Goal: Check status: Check status

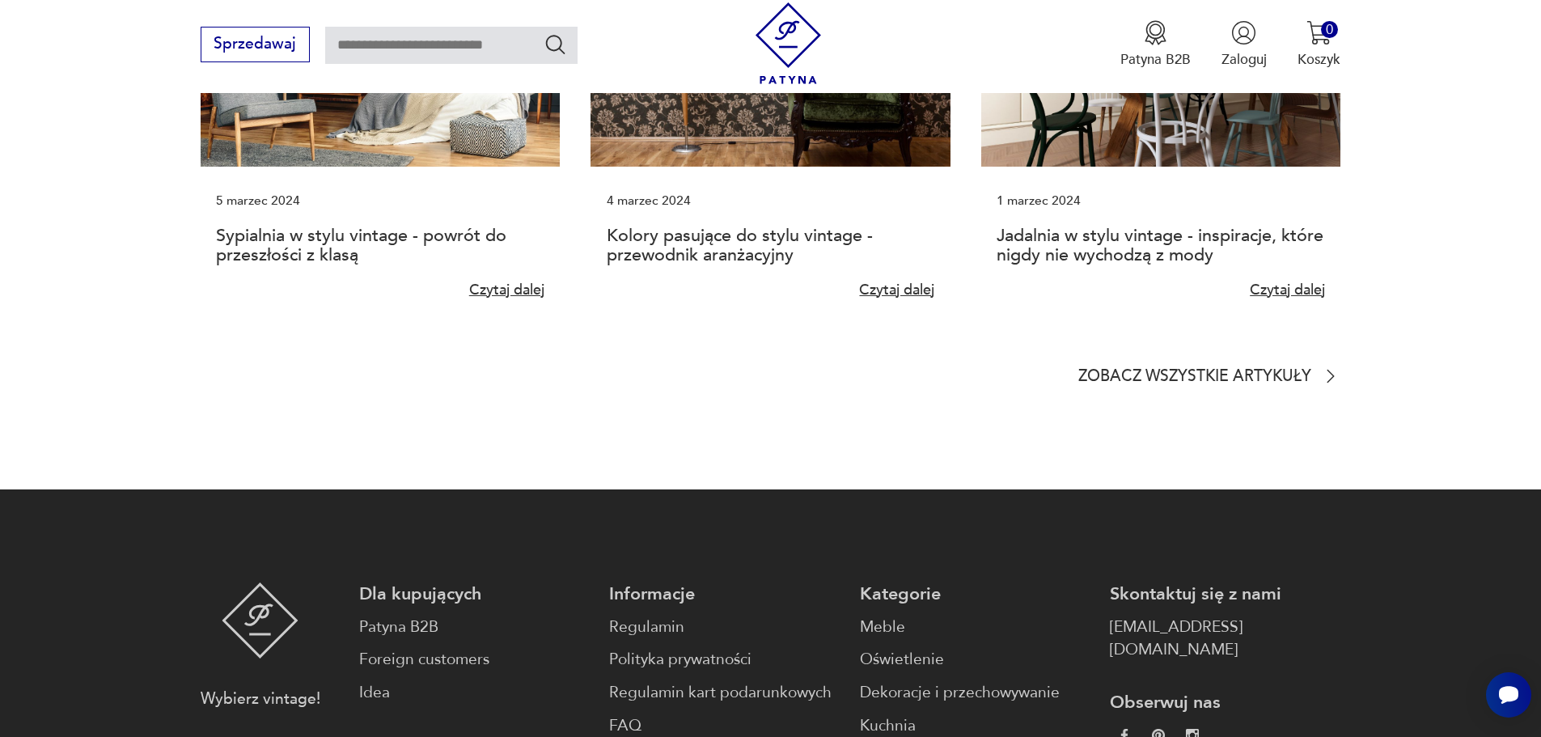
scroll to position [4561, 0]
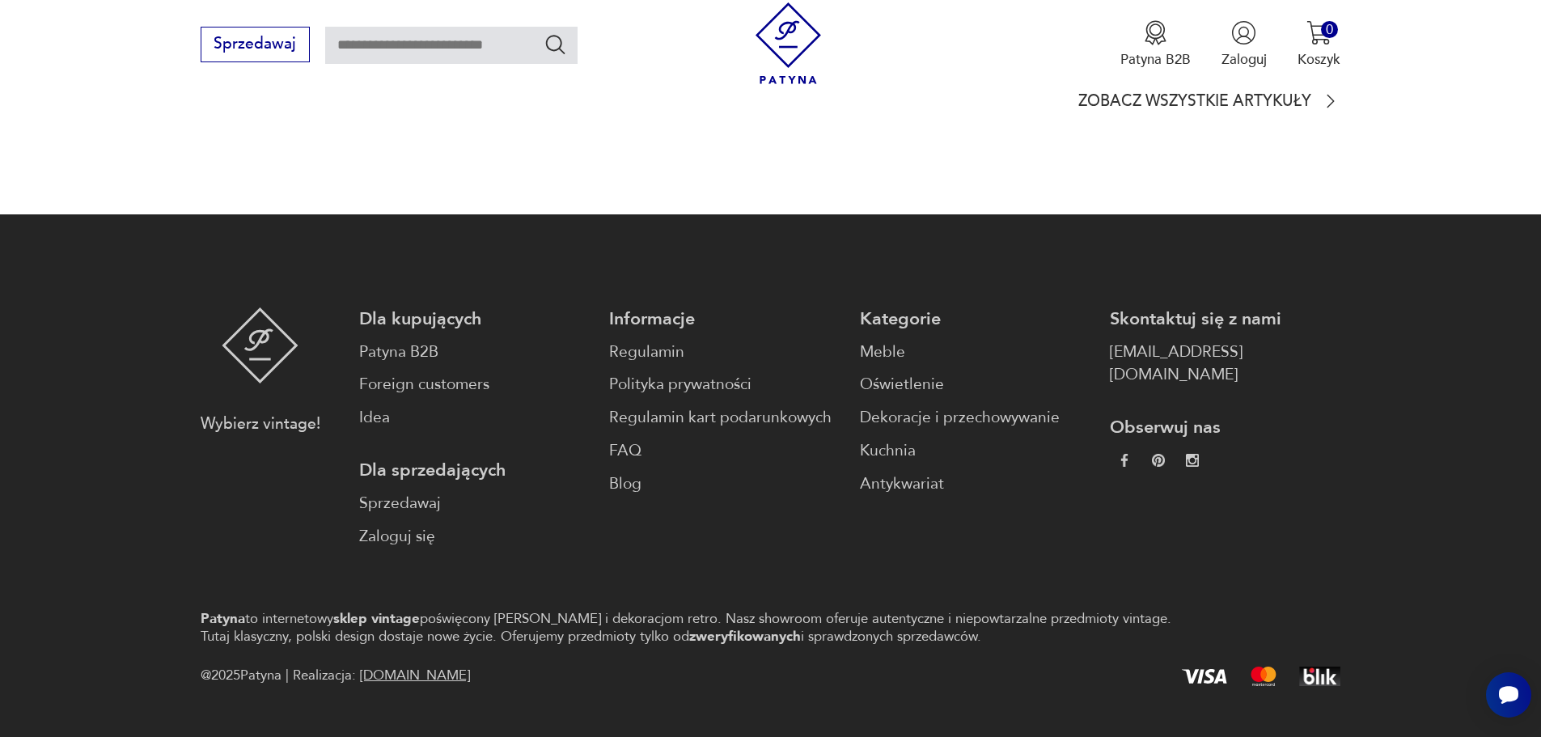
drag, startPoint x: 1236, startPoint y: 263, endPoint x: 1230, endPoint y: 270, distance: 9.2
click at [1234, 307] on p "Skontaktuj się z nami" at bounding box center [1225, 318] width 230 height 23
click at [1229, 307] on p "Skontaktuj się z nami" at bounding box center [1225, 318] width 230 height 23
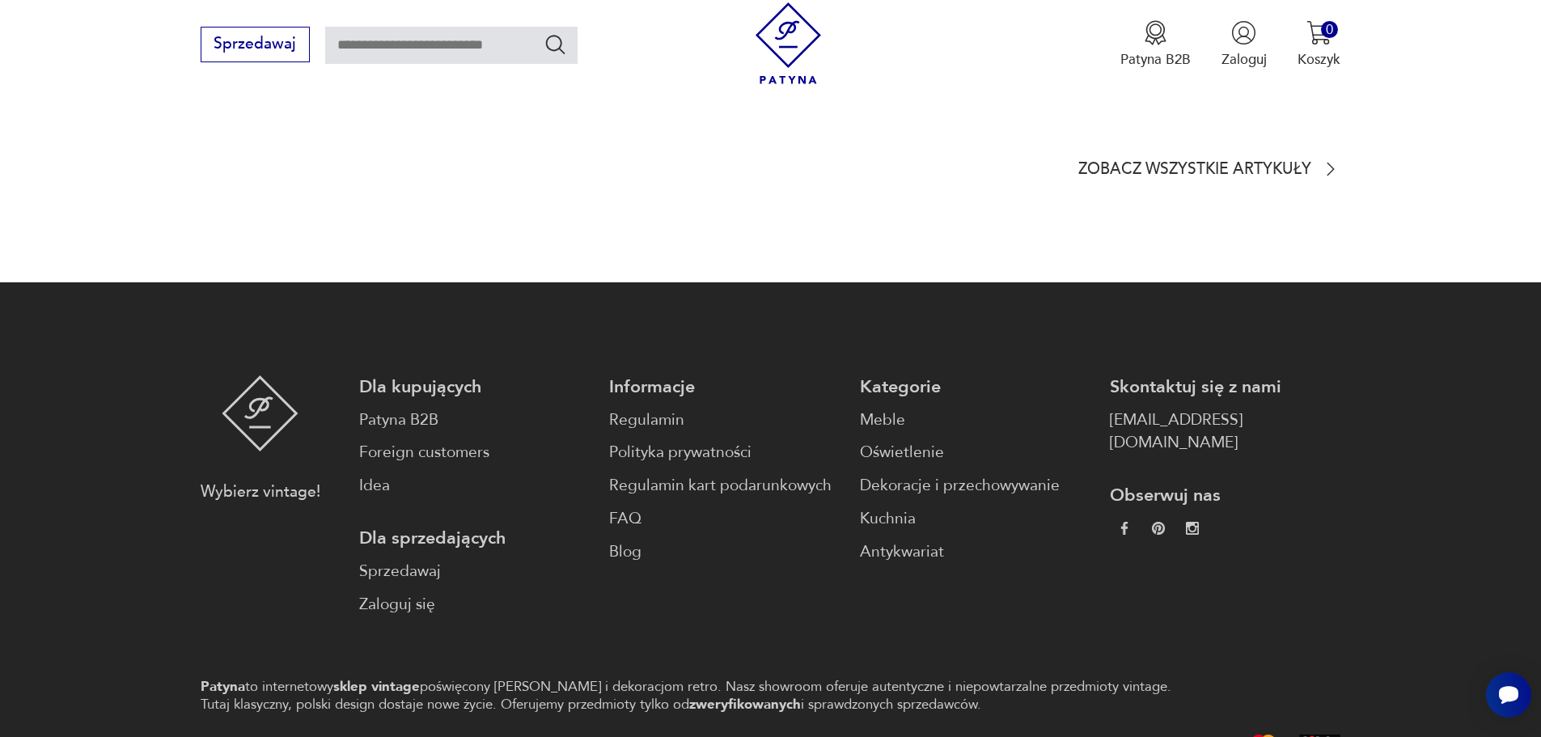
scroll to position [4502, 0]
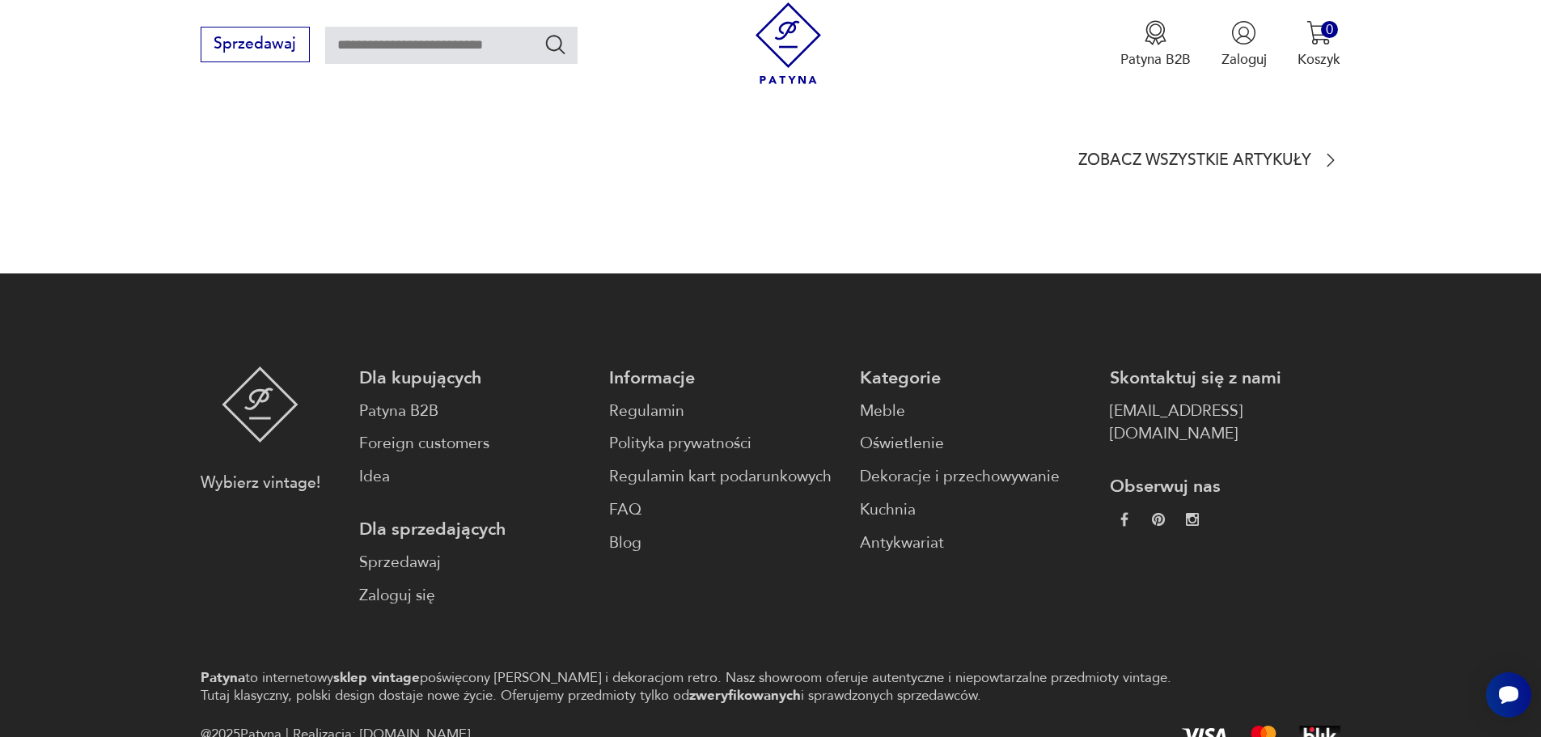
click at [1117, 513] on img at bounding box center [1124, 520] width 14 height 14
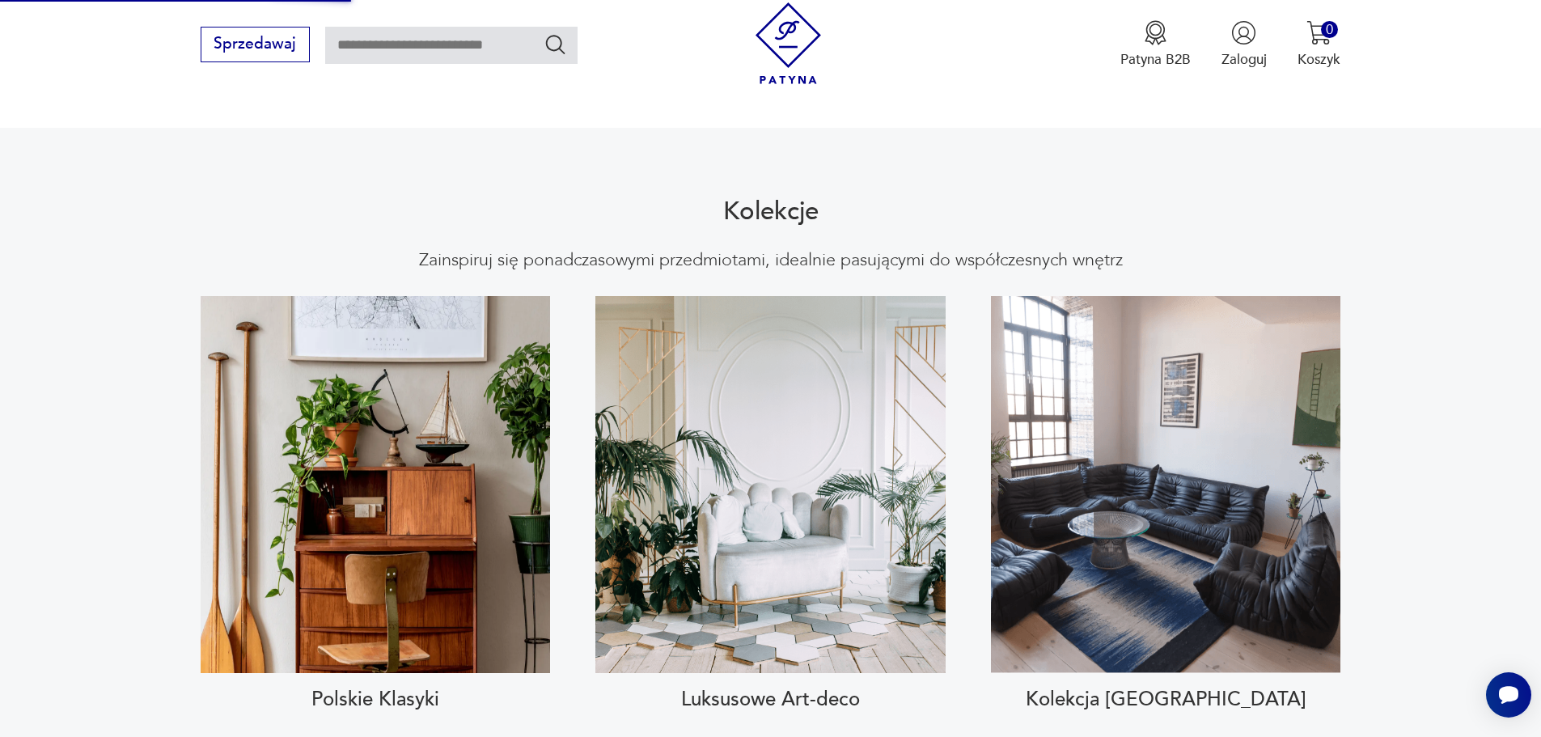
scroll to position [1429, 0]
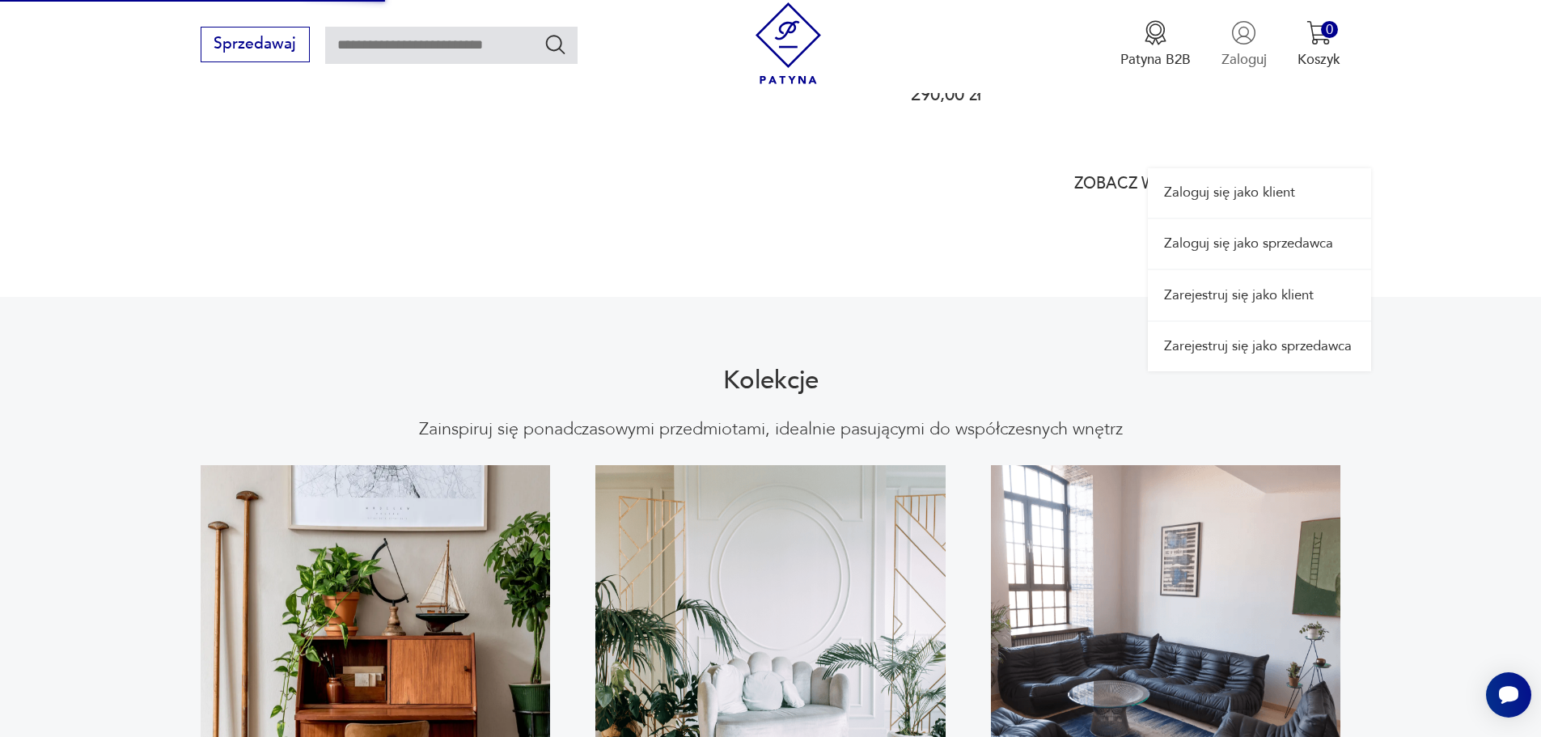
click at [1243, 45] on img "button" at bounding box center [1243, 32] width 25 height 25
click at [1242, 64] on p "Zaloguj" at bounding box center [1243, 59] width 45 height 19
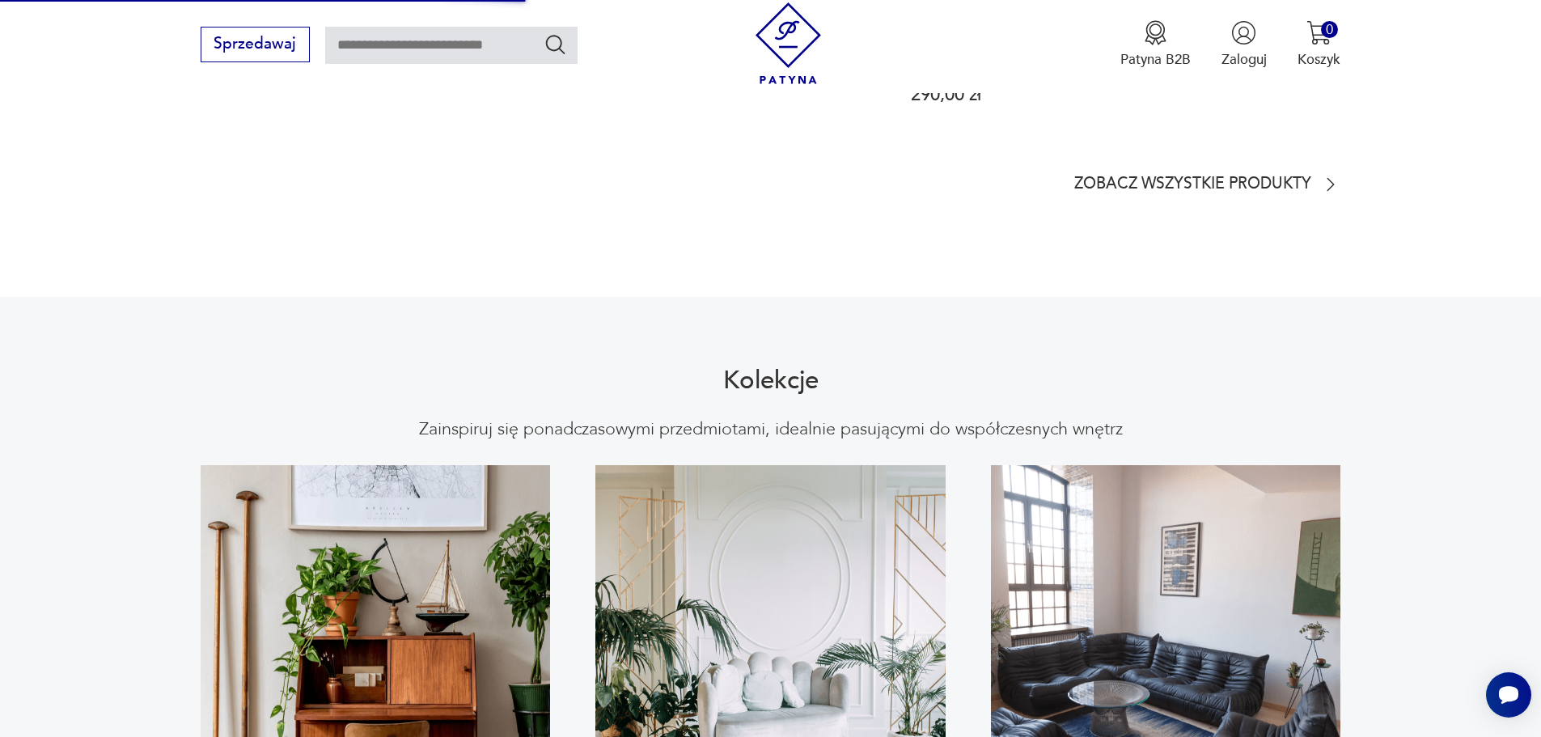
click at [1235, 70] on div "Patyna B2B Zaloguj 0 Koszyk Twój koszyk ( 0 ) Brak produktów w koszyku IDŹ DO K…" at bounding box center [1043, 44] width 593 height 85
click at [1243, 59] on p "Zaloguj" at bounding box center [1243, 59] width 45 height 19
click at [1243, 58] on p "Zaloguj" at bounding box center [1243, 59] width 45 height 19
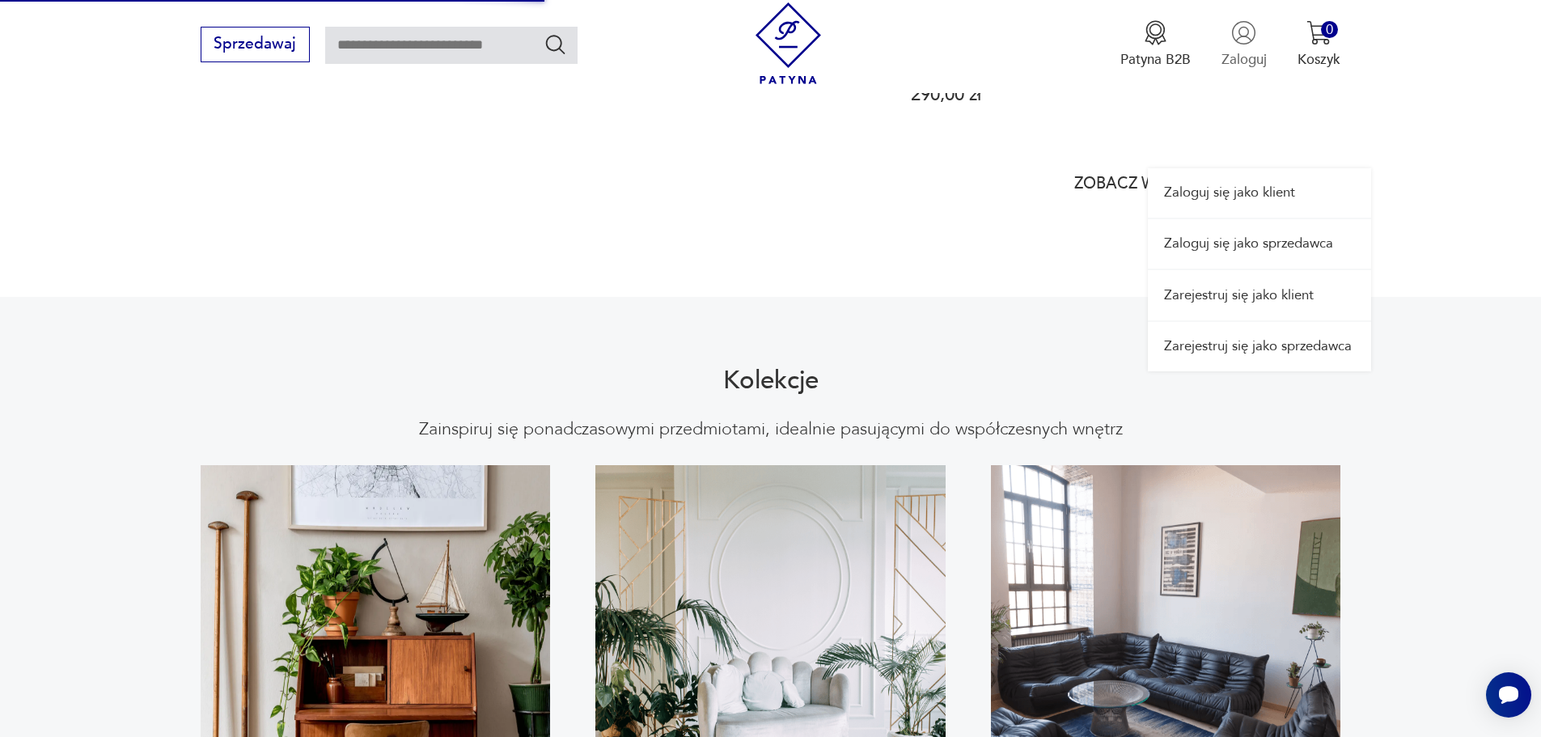
click at [1245, 33] on img "button" at bounding box center [1243, 32] width 25 height 25
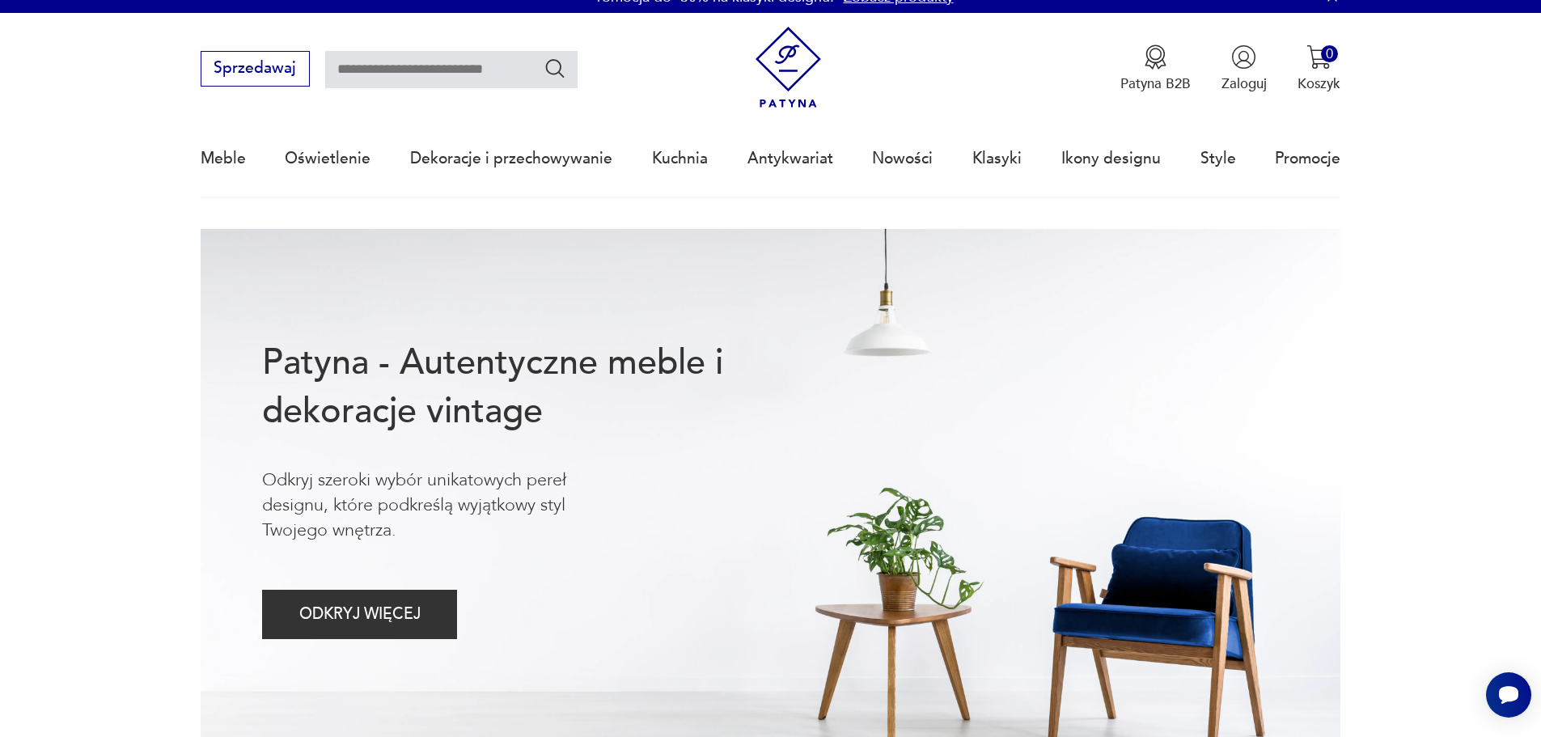
scroll to position [0, 0]
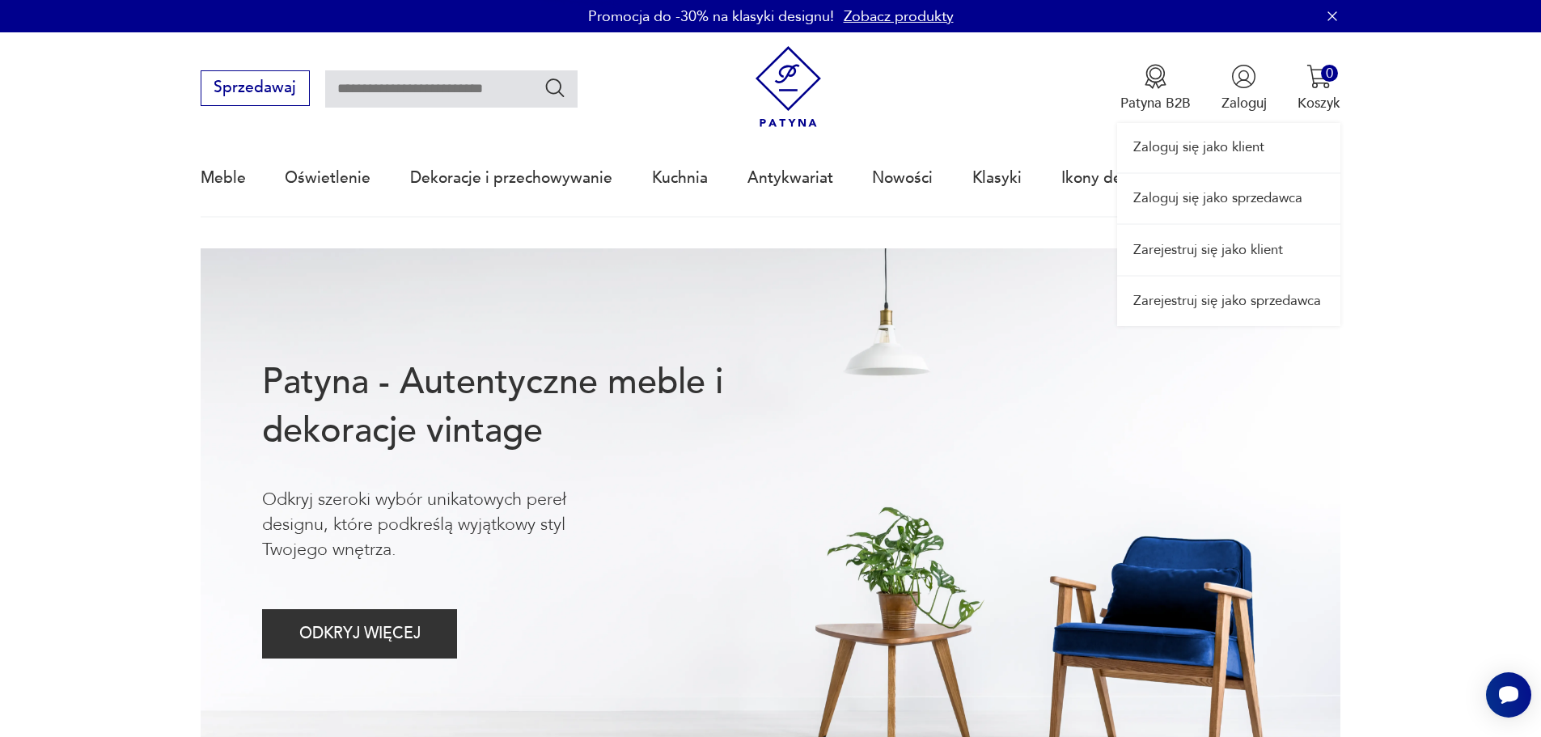
click at [1261, 70] on div "Zaloguj się jako klient Zaloguj się jako sprzedawca Zarejestruj się jako klient…" at bounding box center [1228, 179] width 223 height 294
click at [1233, 139] on link "Zaloguj się jako klient" at bounding box center [1228, 147] width 223 height 49
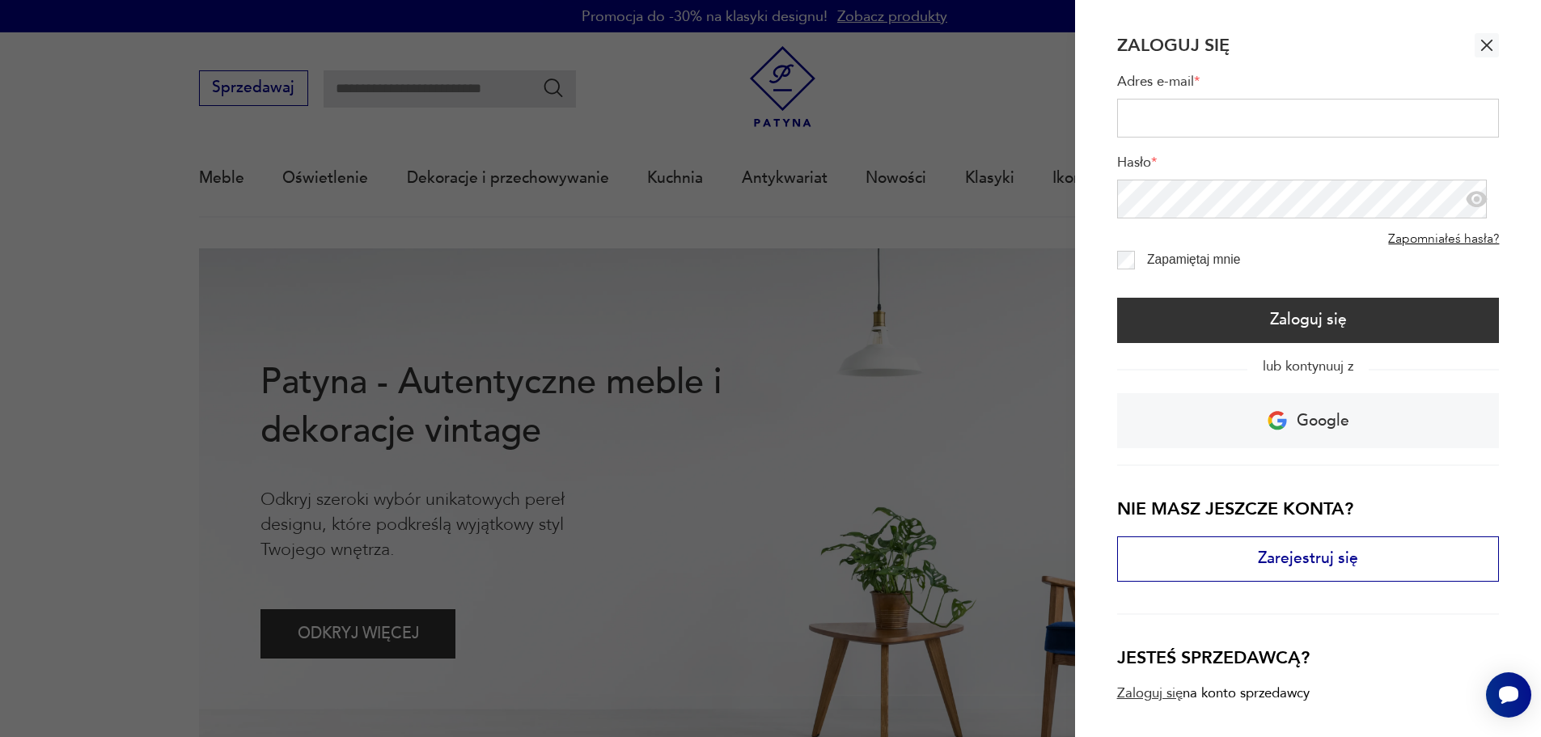
type input "**********"
click at [1156, 252] on label "Zapamiętaj mnie" at bounding box center [1193, 259] width 93 height 14
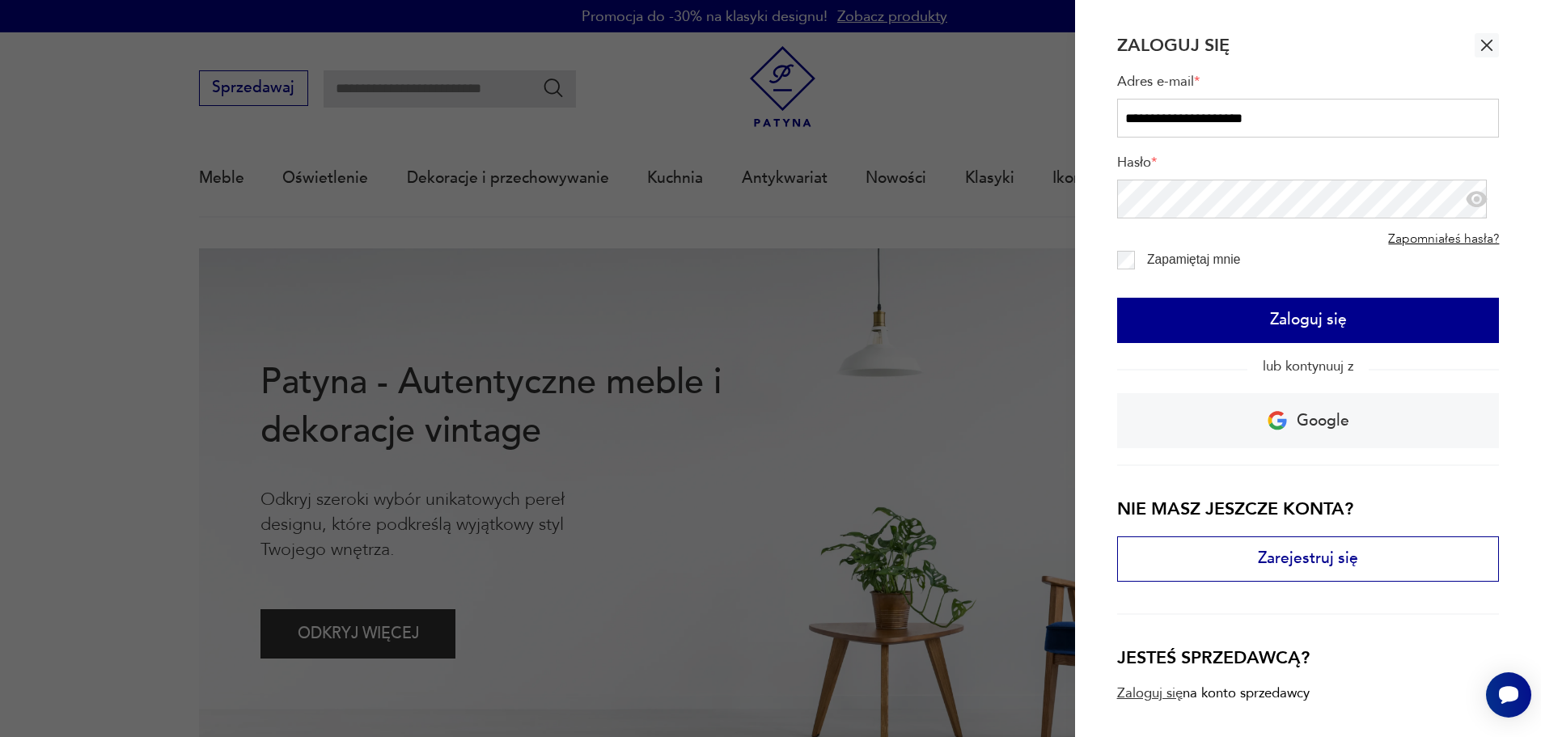
click at [1148, 321] on button "Zaloguj się" at bounding box center [1308, 320] width 383 height 45
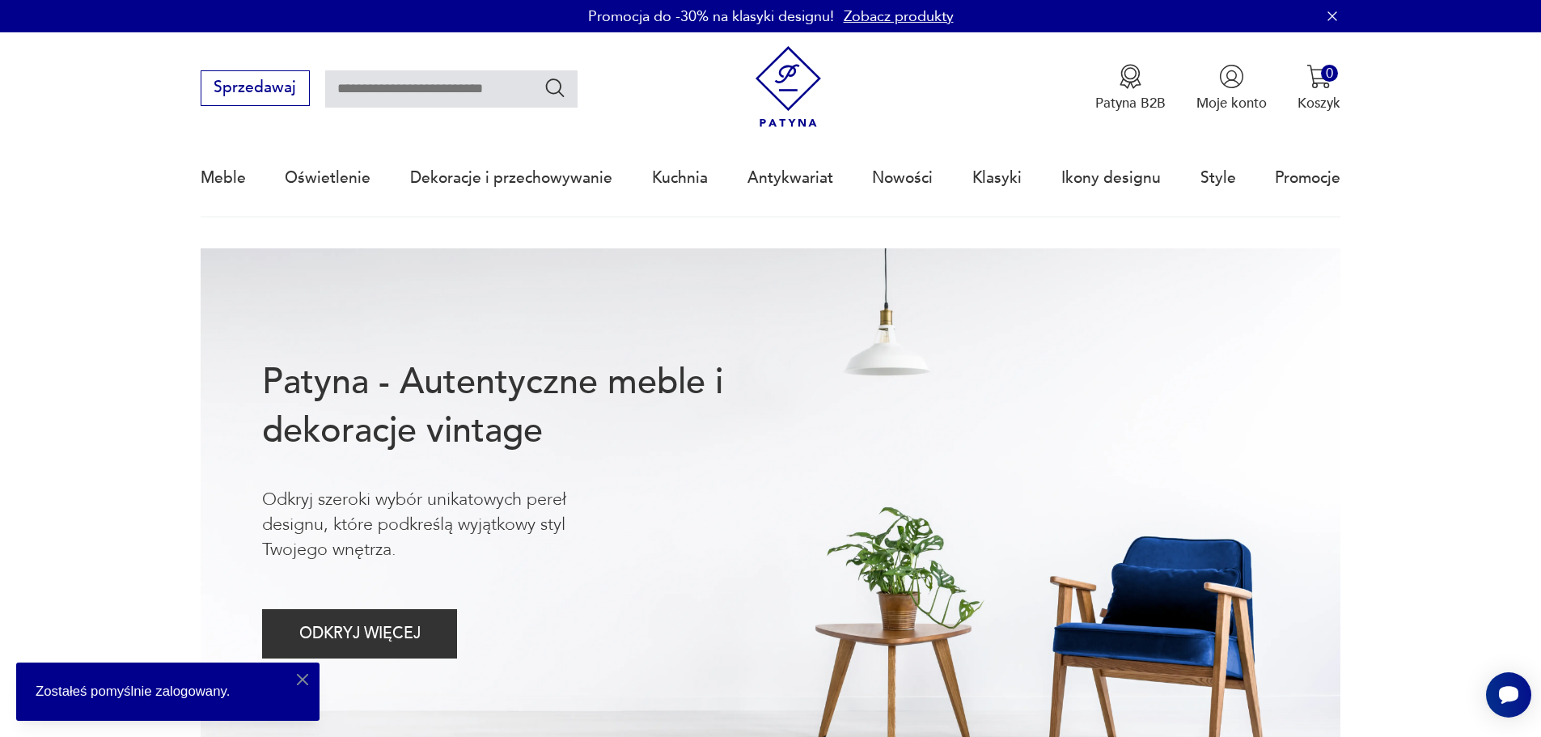
click at [1220, 112] on div "Patyna B2B Moje konto 0 Koszyk Twój koszyk ( 0 ) Brak produktów w koszyku IDŹ D…" at bounding box center [1043, 88] width 593 height 85
click at [1220, 109] on p "Moje konto" at bounding box center [1231, 103] width 70 height 19
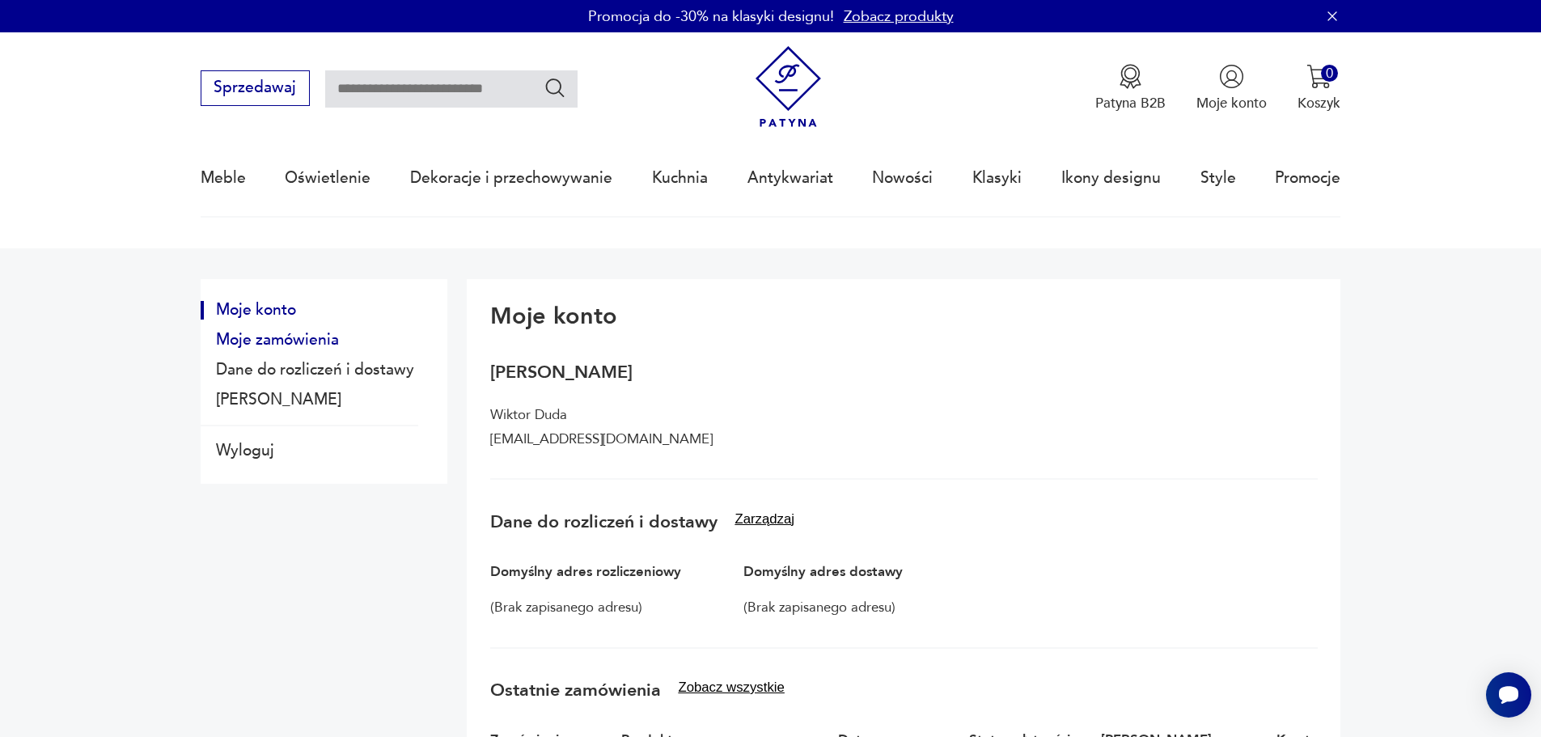
click at [255, 331] on button "Moje zamówienia" at bounding box center [310, 340] width 218 height 19
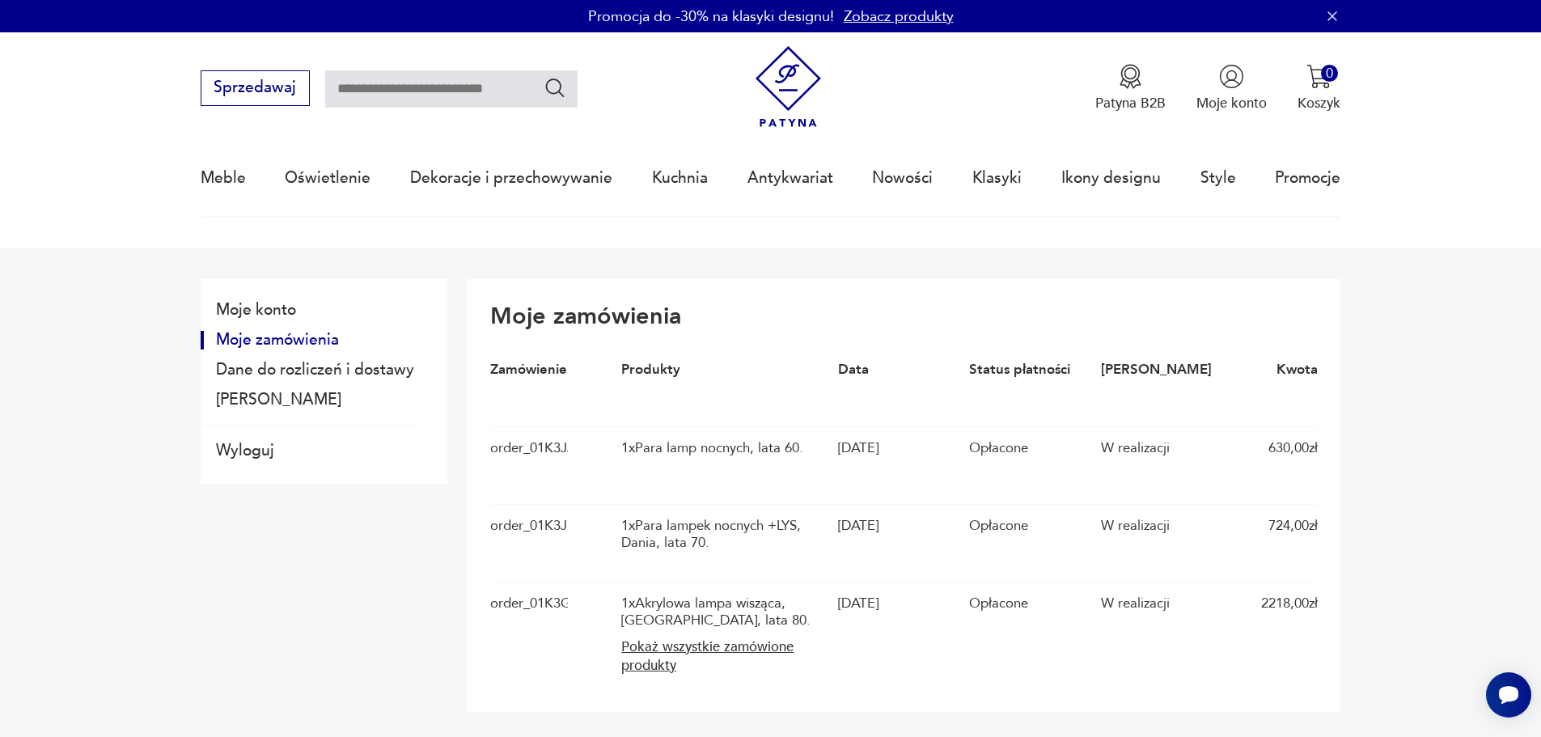
scroll to position [162, 0]
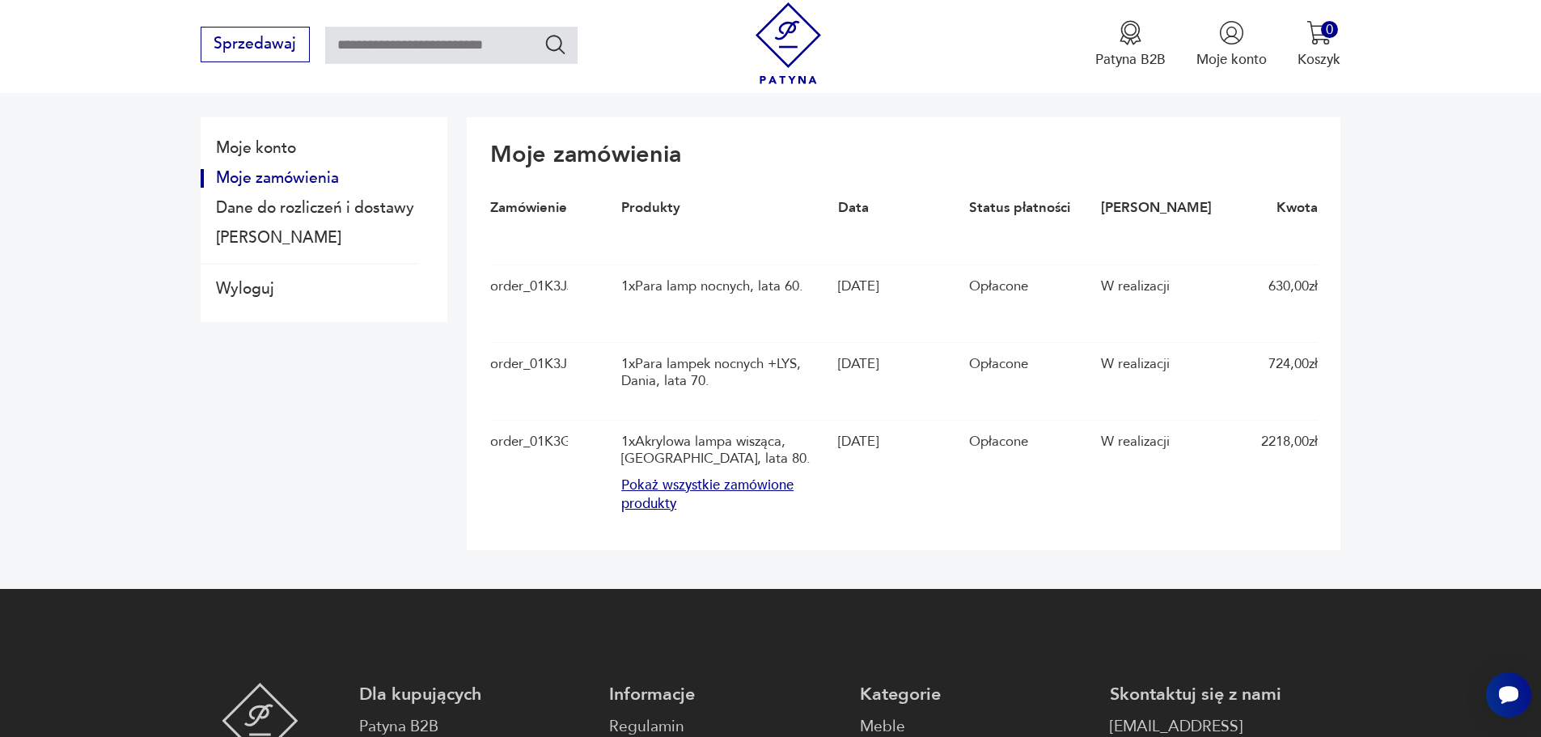
click at [668, 510] on button "Pokaż wszystkie zamówione produkty" at bounding box center [724, 494] width 207 height 37
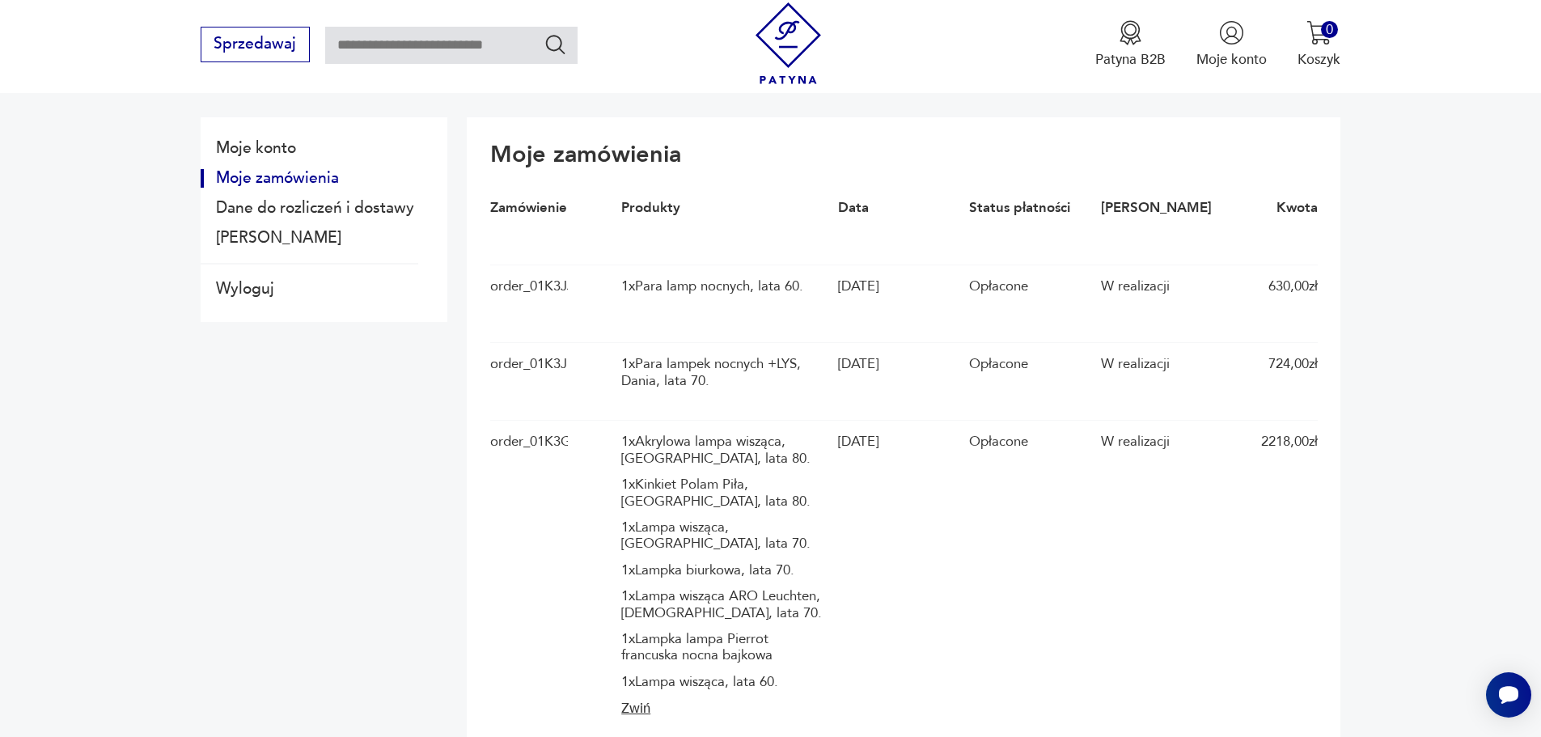
click at [515, 451] on div "order_01K3GKPADRQB3Z8B9KHPMASFRQ" at bounding box center [529, 575] width 78 height 285
click at [521, 444] on div "order_01K3GKPADRQB3Z8B9KHPMASFRQ" at bounding box center [529, 575] width 78 height 285
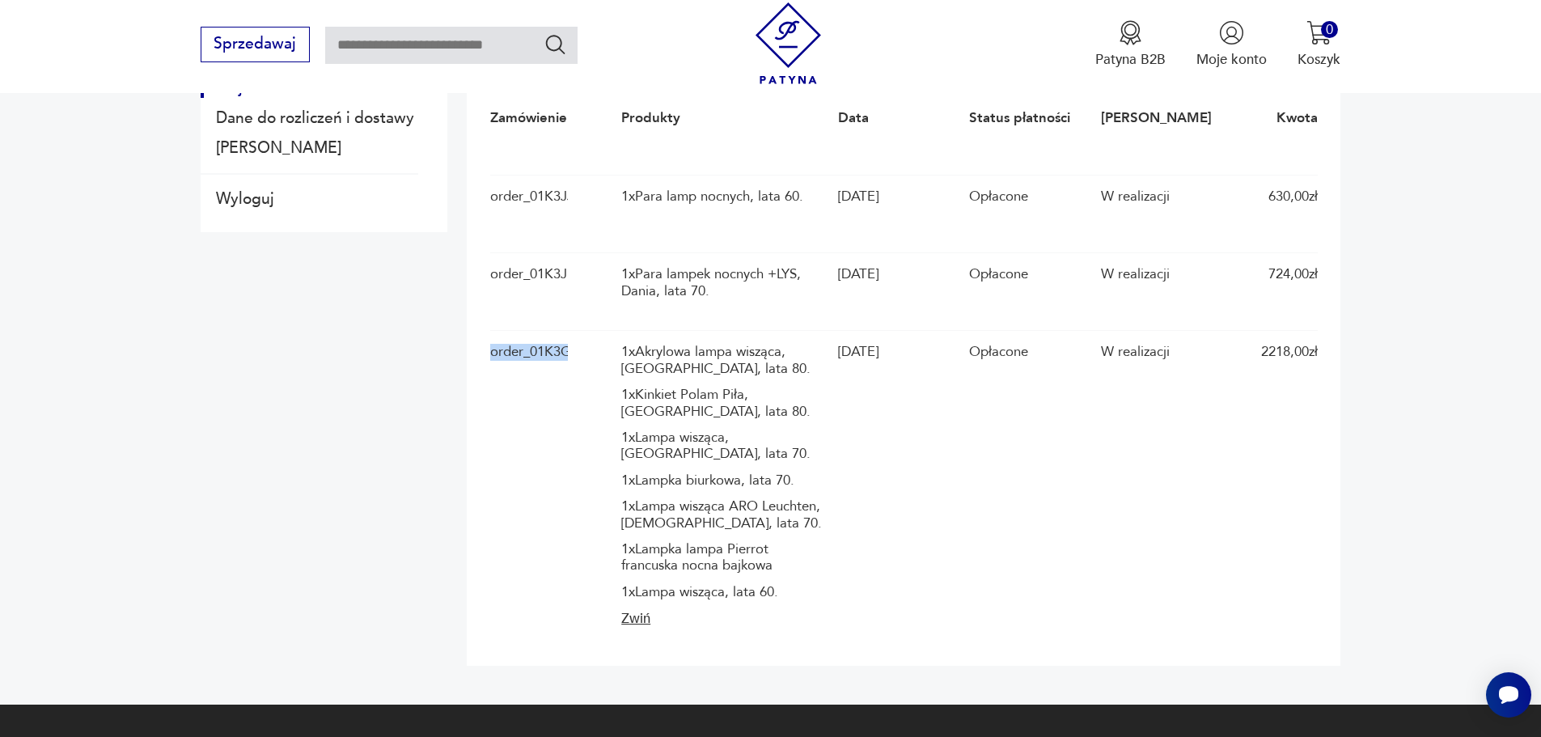
scroll to position [404, 0]
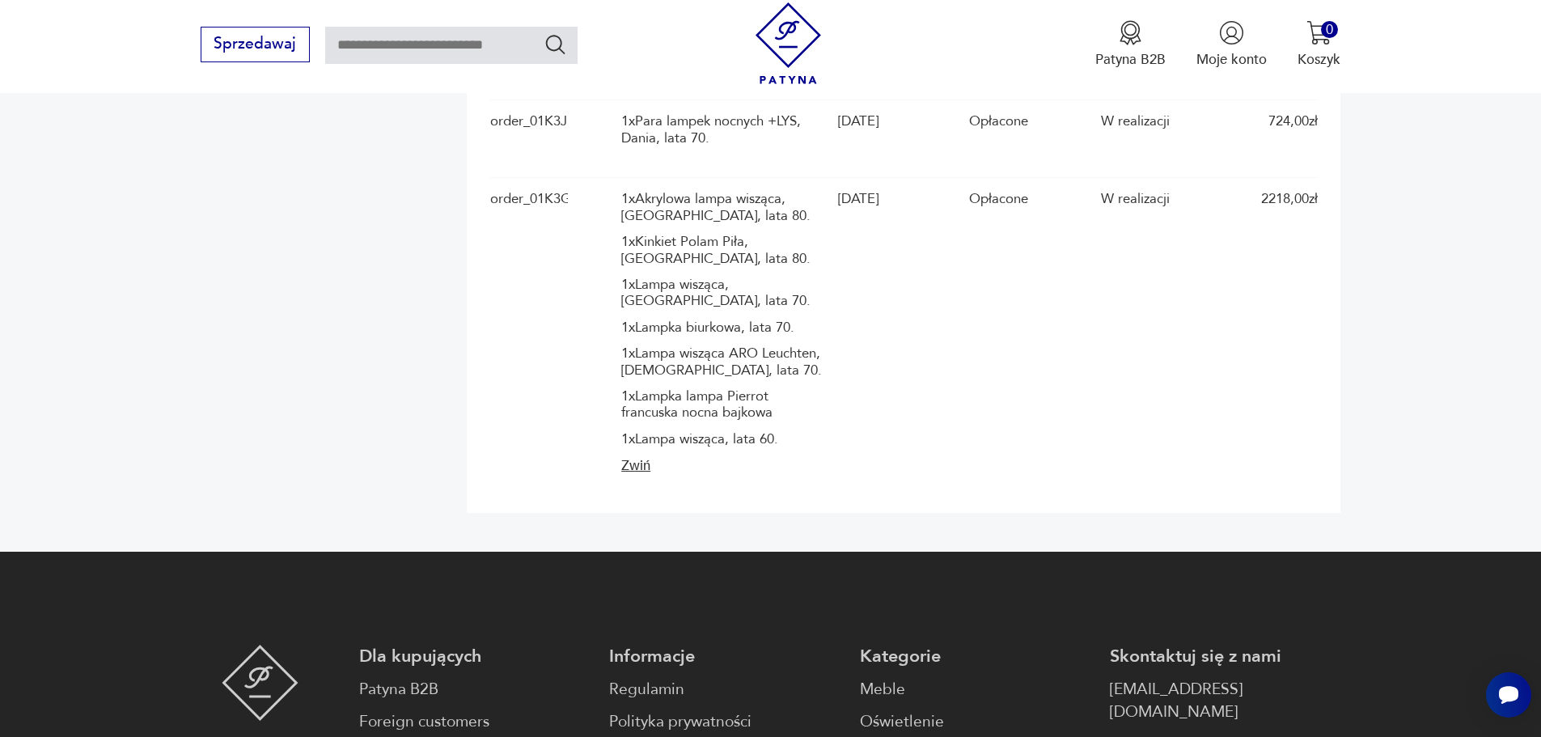
click at [667, 446] on div "1 x Lampa wisząca, lata 60." at bounding box center [724, 439] width 207 height 16
drag, startPoint x: 695, startPoint y: 384, endPoint x: 673, endPoint y: 256, distance: 129.6
click at [694, 376] on div "1 x Akrylowa lampa wisząca, [GEOGRAPHIC_DATA], lata 80. 1 x Kinkiet Polam Piła,…" at bounding box center [724, 319] width 207 height 256
click at [673, 256] on div "1 x Kinkiet Polam Piła, [GEOGRAPHIC_DATA], lata 80." at bounding box center [724, 250] width 207 height 33
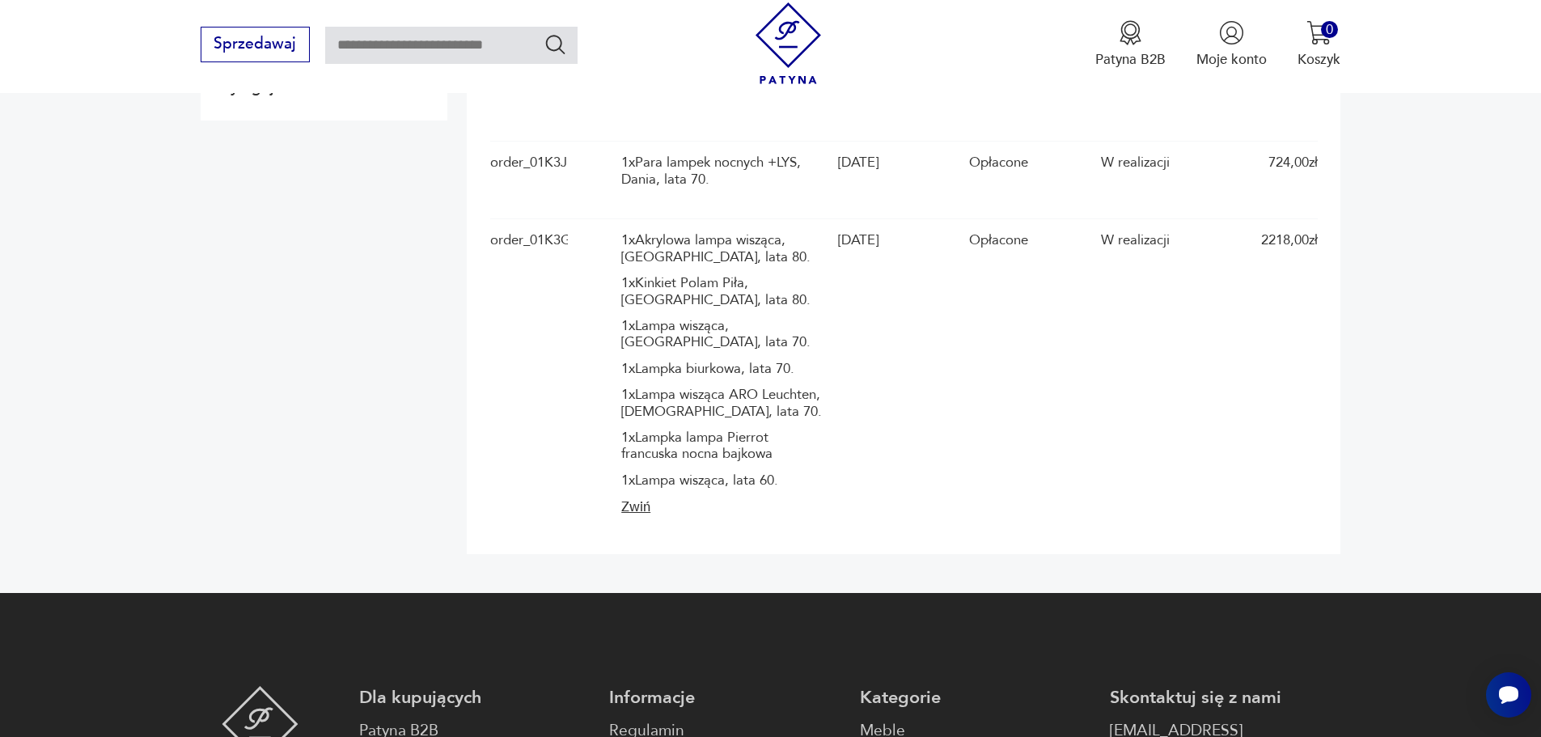
scroll to position [162, 0]
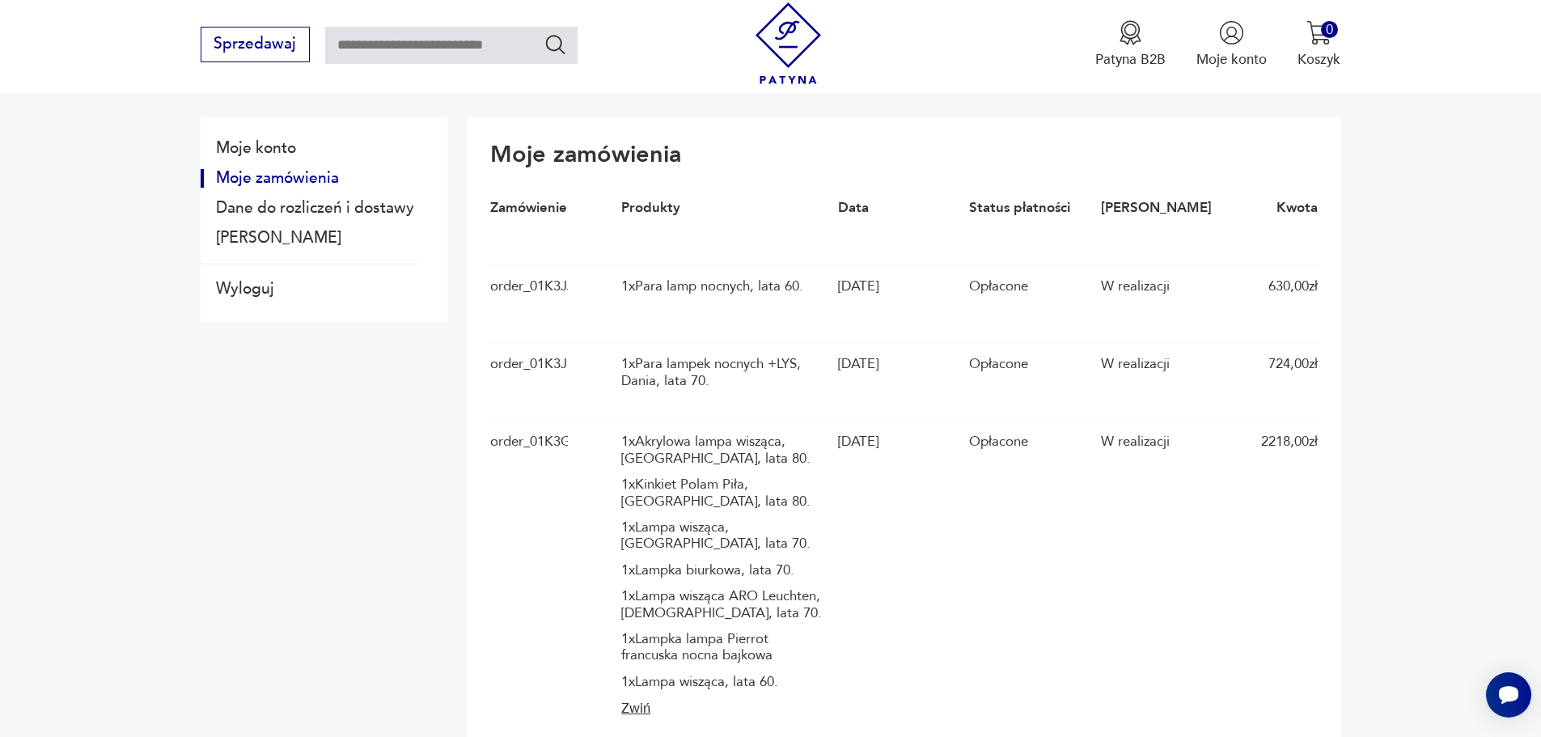
drag, startPoint x: 529, startPoint y: 438, endPoint x: 539, endPoint y: 433, distance: 11.9
click at [531, 438] on div "order_01K3GKPADRQB3Z8B9KHPMASFRQ" at bounding box center [529, 575] width 78 height 285
drag, startPoint x: 562, startPoint y: 441, endPoint x: 573, endPoint y: 457, distance: 19.7
click at [588, 450] on div "order_01K3GKPADRQB3Z8B9KHPMASFRQ 1 x Akrylowa lampa wisząca, [GEOGRAPHIC_DATA],…" at bounding box center [903, 576] width 827 height 312
drag, startPoint x: 560, startPoint y: 205, endPoint x: 622, endPoint y: 214, distance: 63.0
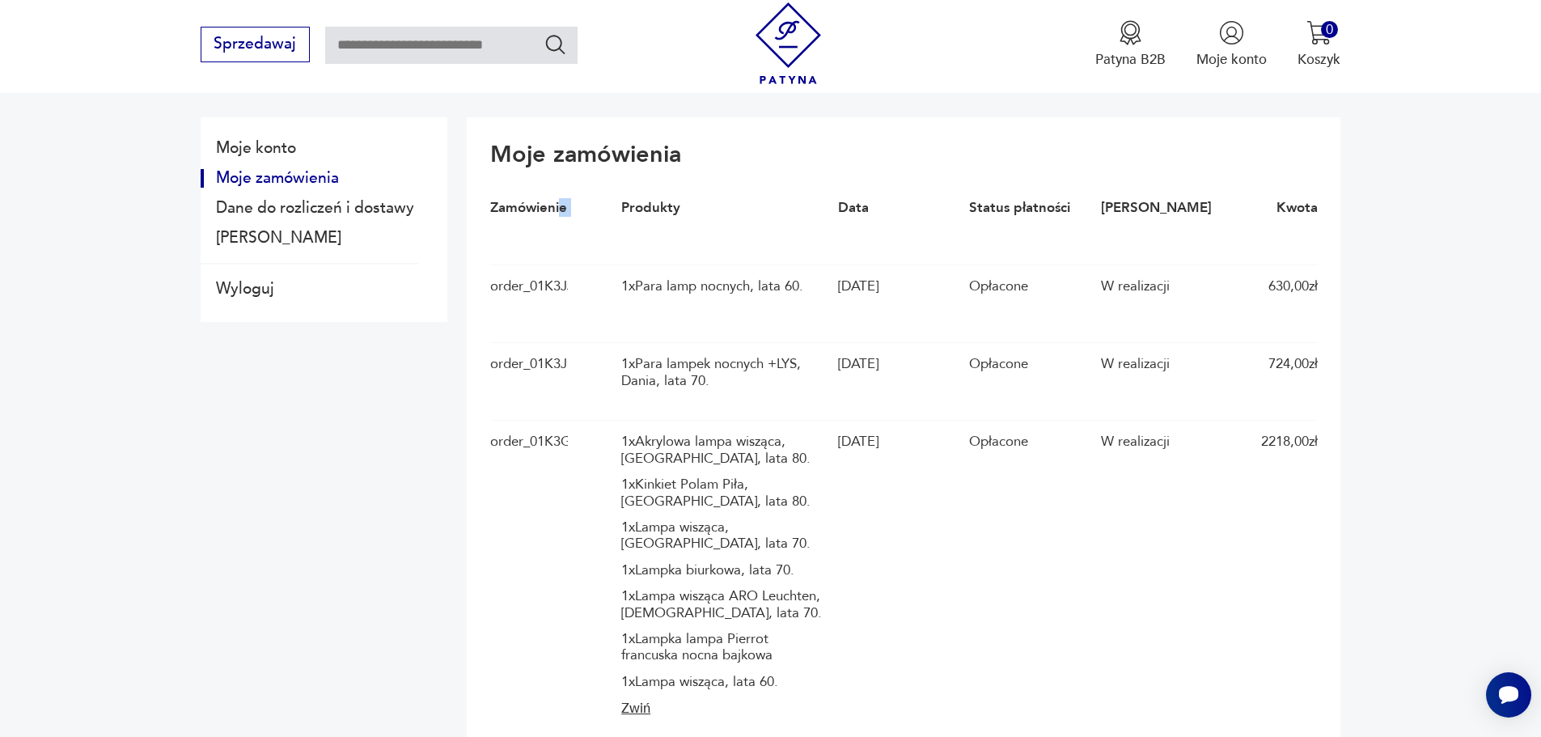
click at [622, 214] on div "Zamówienie Produkty Data Status płatności [PERSON_NAME]" at bounding box center [903, 226] width 827 height 78
drag, startPoint x: 581, startPoint y: 457, endPoint x: 483, endPoint y: 408, distance: 110.3
click at [452, 431] on section "Moje konto Moje zamówienia Dane do rozliczeń i dostawy Dane konta Wyloguj Moje …" at bounding box center [770, 441] width 1541 height 708
copy div "order_01K3GK"
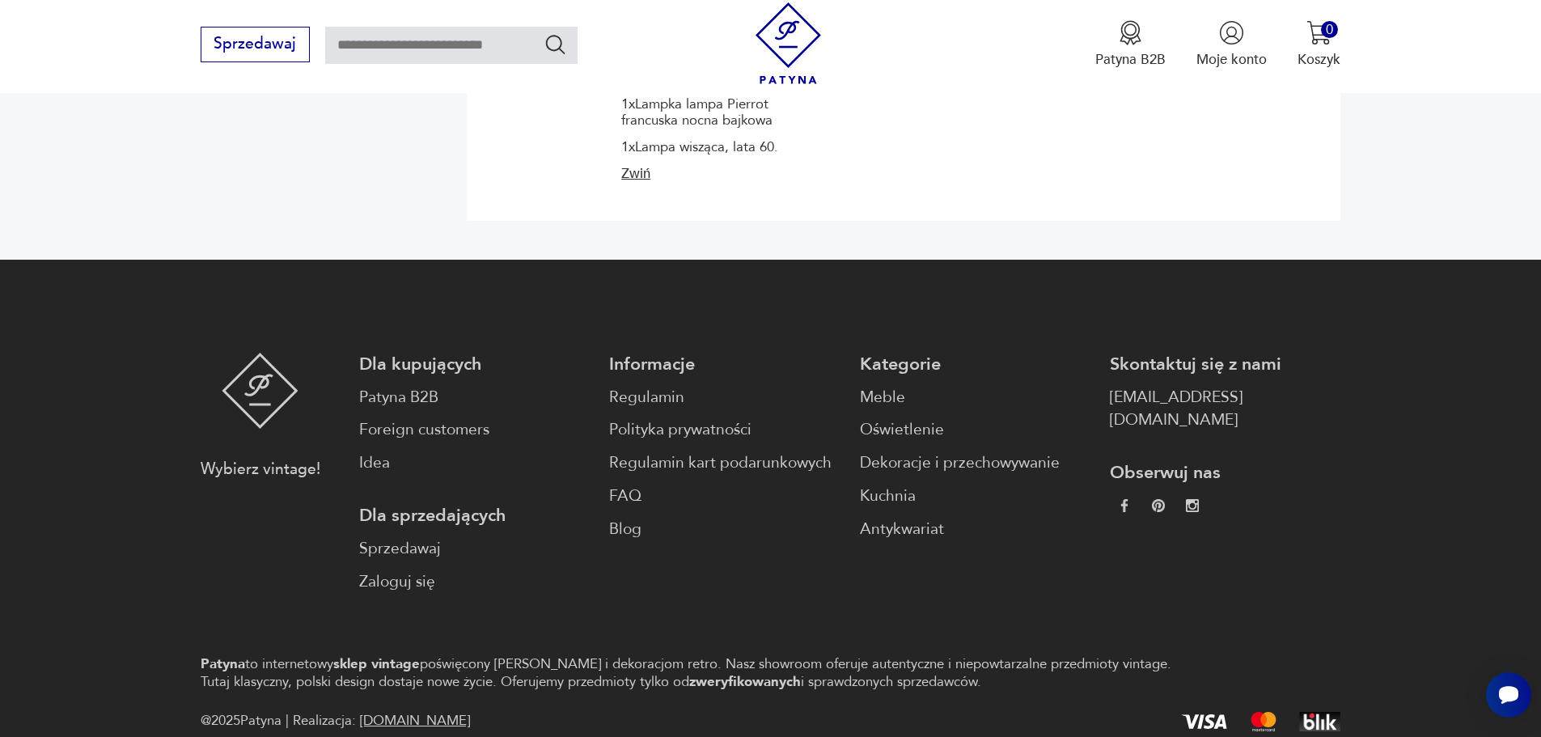
scroll to position [785, 0]
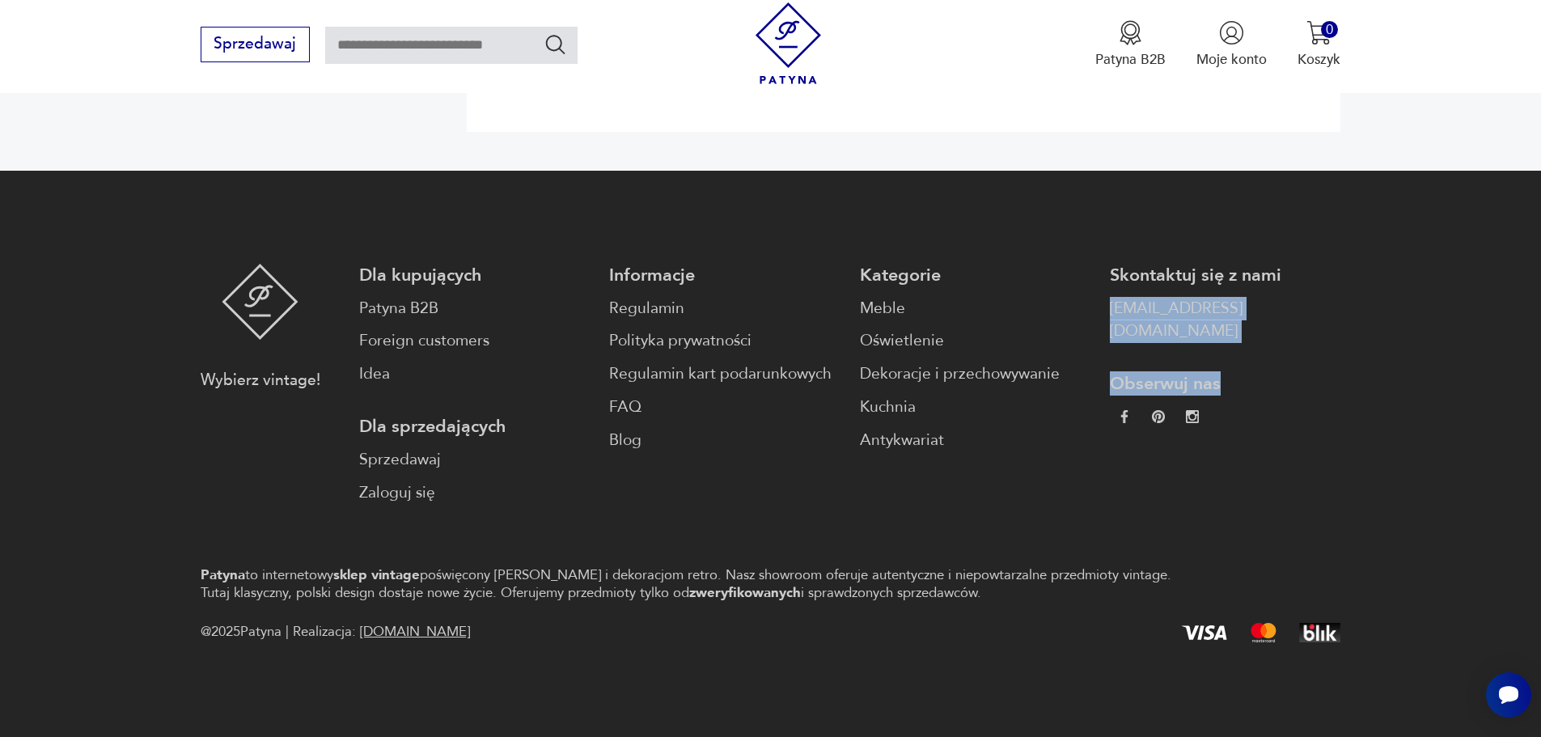
drag, startPoint x: 1283, startPoint y: 353, endPoint x: 1069, endPoint y: 324, distance: 215.5
click at [1069, 324] on div "Dla kupujących Patyna B2B Foreign customers Idea Dla sprzedających Sprzedawaj Z…" at bounding box center [850, 384] width 982 height 241
click at [1068, 322] on div "Dla kupujących Patyna B2B Foreign customers Idea Dla sprzedających Sprzedawaj Z…" at bounding box center [850, 384] width 982 height 241
click at [1038, 269] on p "Kategorie" at bounding box center [975, 275] width 230 height 23
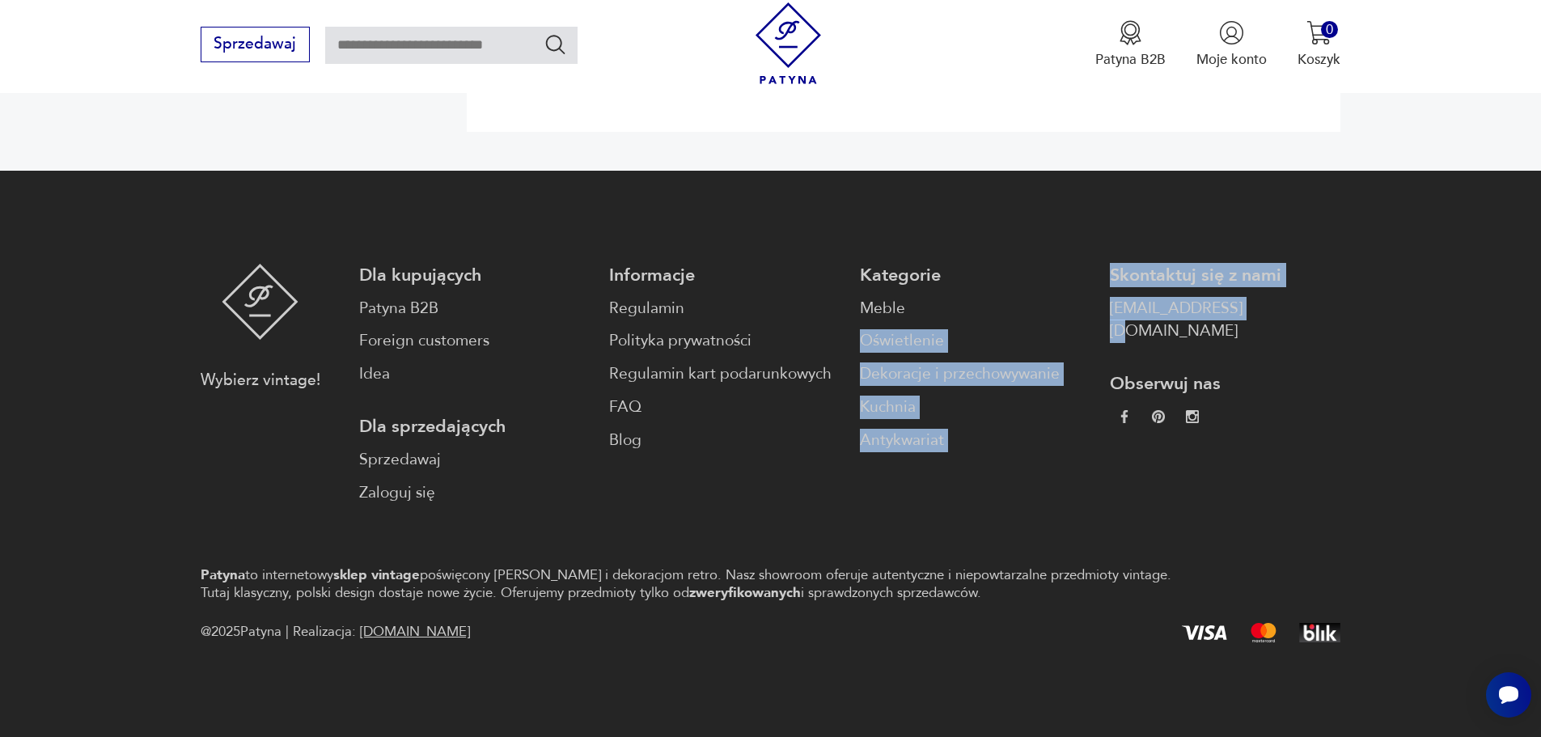
drag, startPoint x: 1169, startPoint y: 298, endPoint x: 1245, endPoint y: 331, distance: 83.7
click at [1236, 298] on div "Dla kupujących Patyna B2B Foreign customers Idea Dla sprzedających Sprzedawaj Z…" at bounding box center [850, 384] width 982 height 241
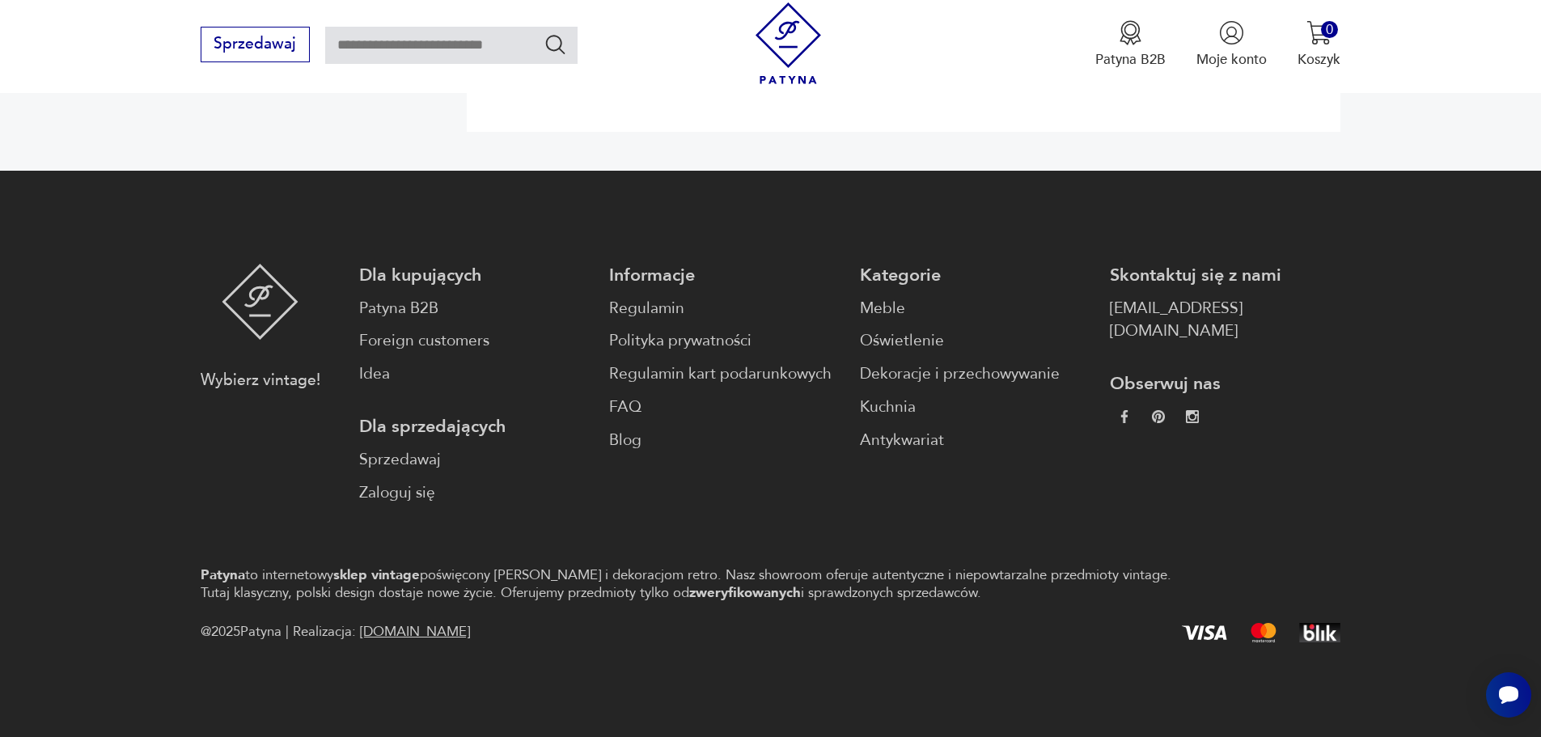
click at [1275, 372] on p "Obserwuj nas" at bounding box center [1225, 383] width 230 height 23
drag, startPoint x: 1215, startPoint y: 323, endPoint x: 1068, endPoint y: 323, distance: 146.4
click at [1068, 324] on div "Dla kupujących Patyna B2B Foreign customers Idea Dla sprzedających Sprzedawaj Z…" at bounding box center [850, 384] width 982 height 241
copy link "[EMAIL_ADDRESS][DOMAIN_NAME]"
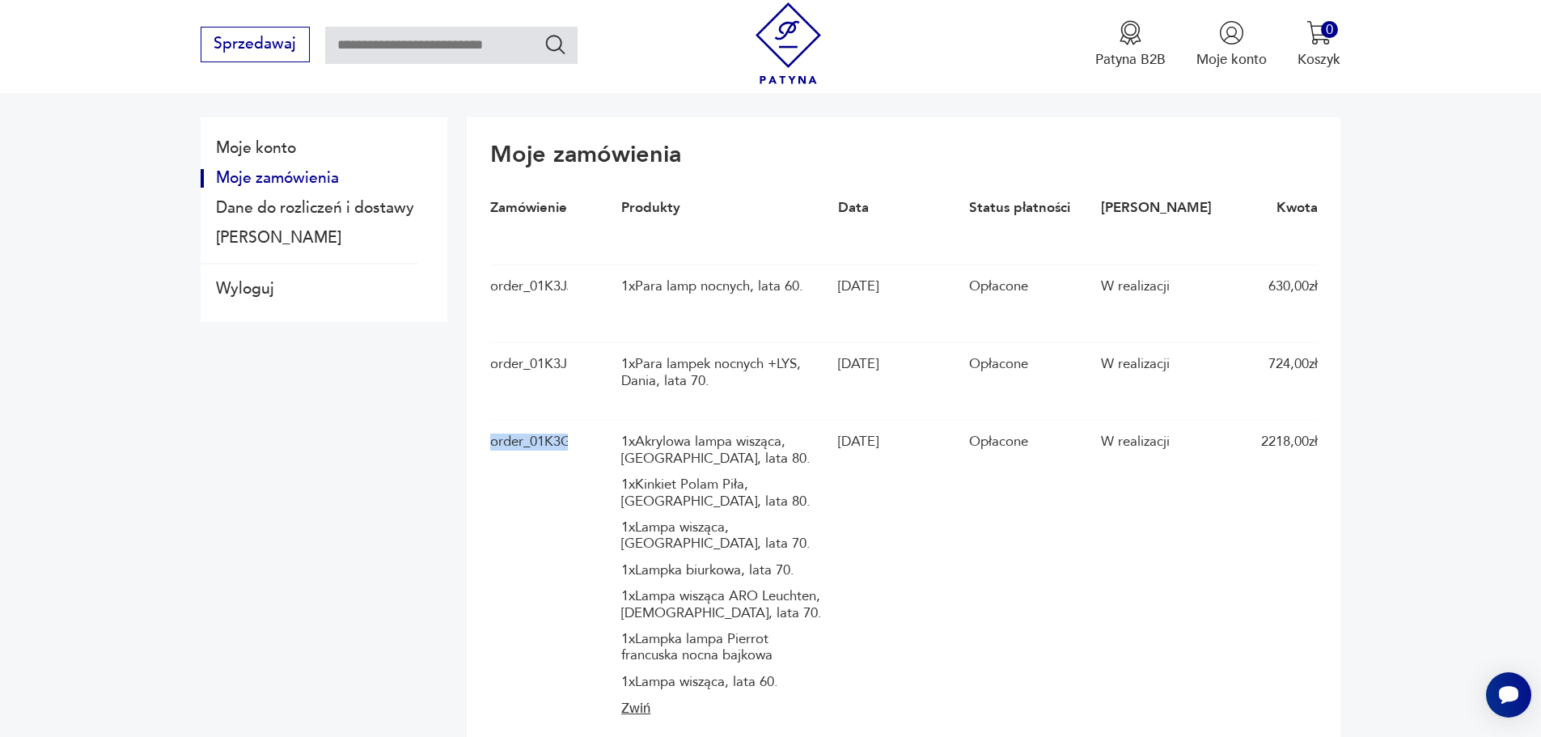
scroll to position [0, 189]
drag, startPoint x: 486, startPoint y: 445, endPoint x: 599, endPoint y: 443, distance: 113.2
click at [601, 442] on section "Moje zamówienia Zamówienie Produkty Data Status płatności Stan Kwota order_01K3…" at bounding box center [903, 435] width 873 height 637
copy div "order_01K3GKPADRQB3Z8B9KHPMASFRQ"
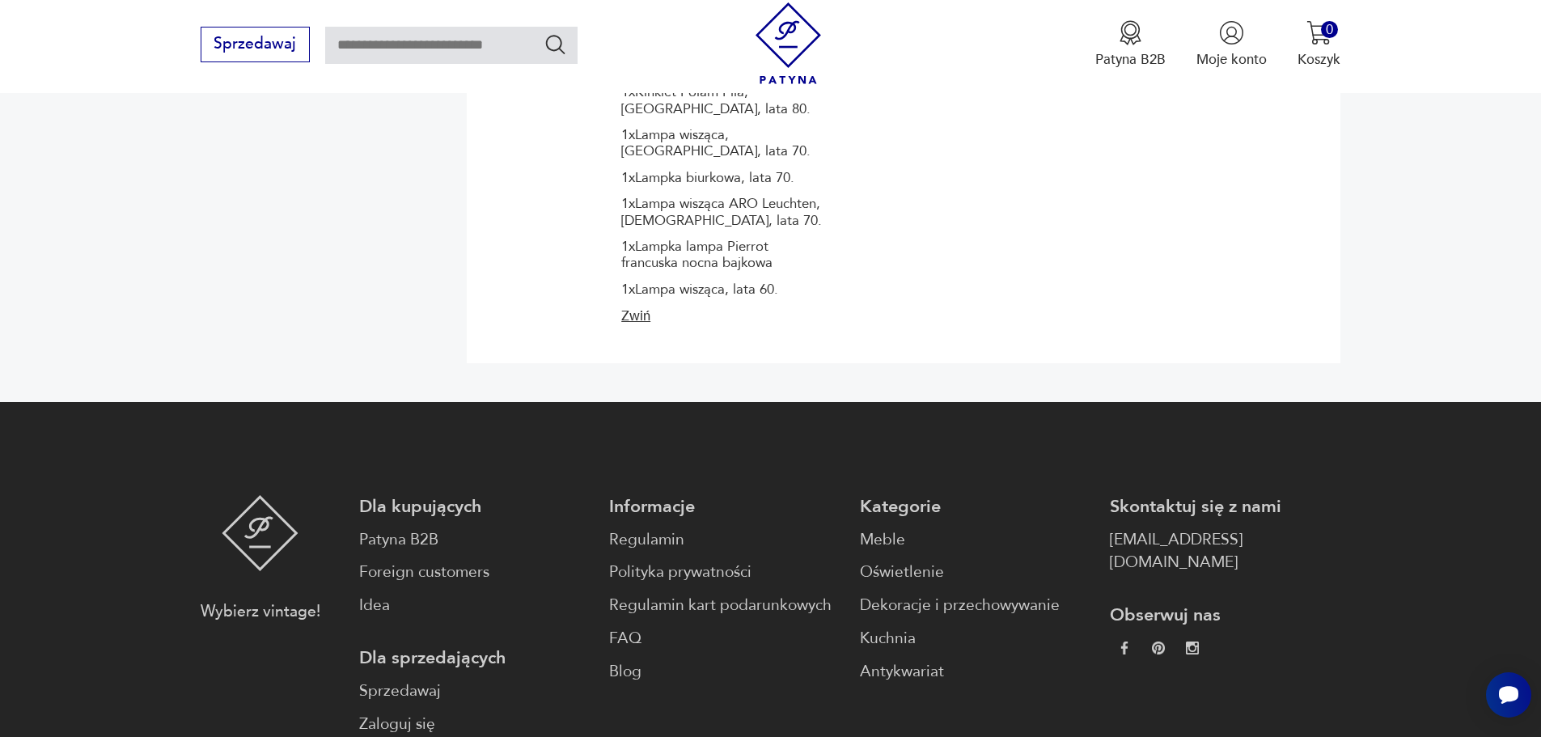
scroll to position [243, 0]
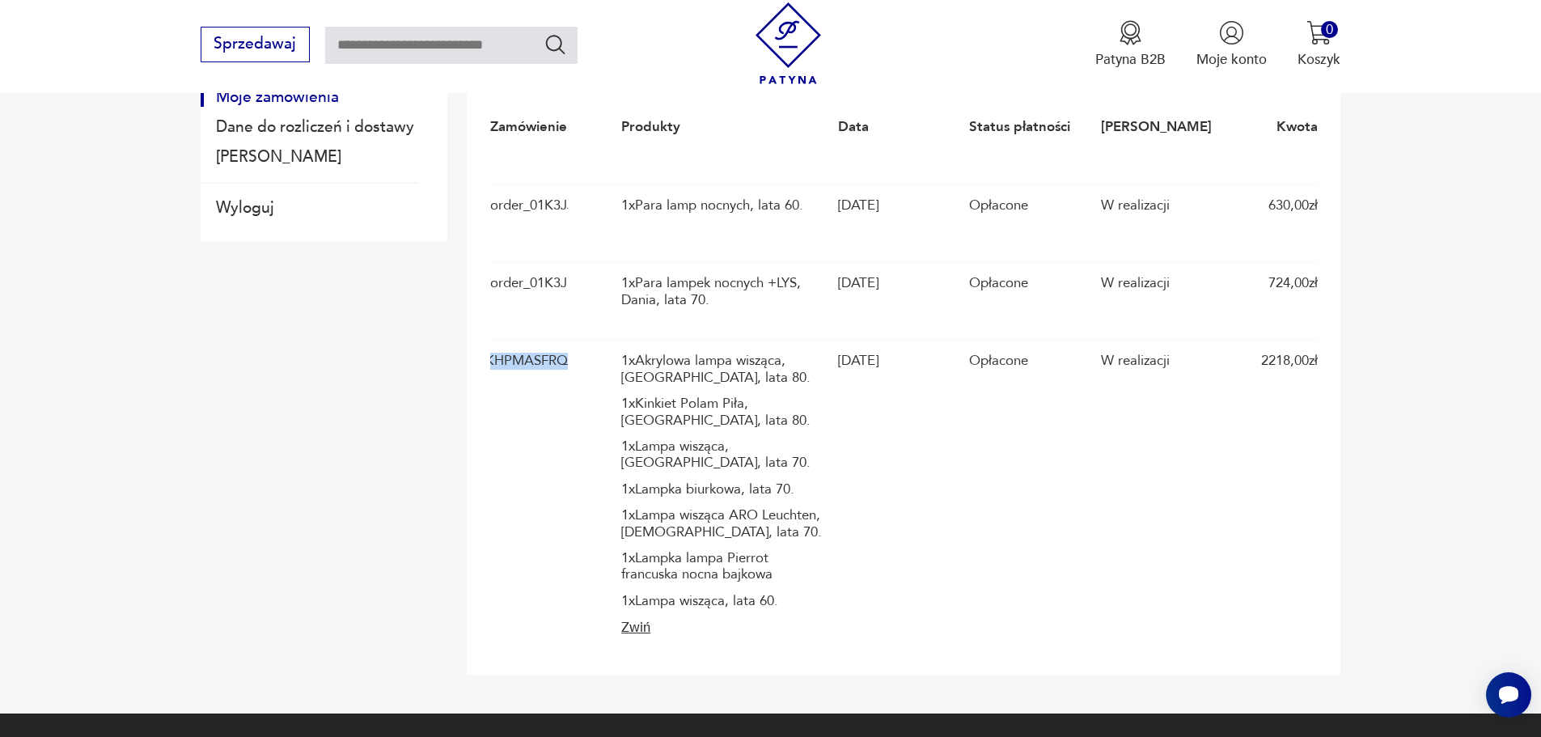
click at [623, 624] on button "Zwiń" at bounding box center [724, 628] width 207 height 19
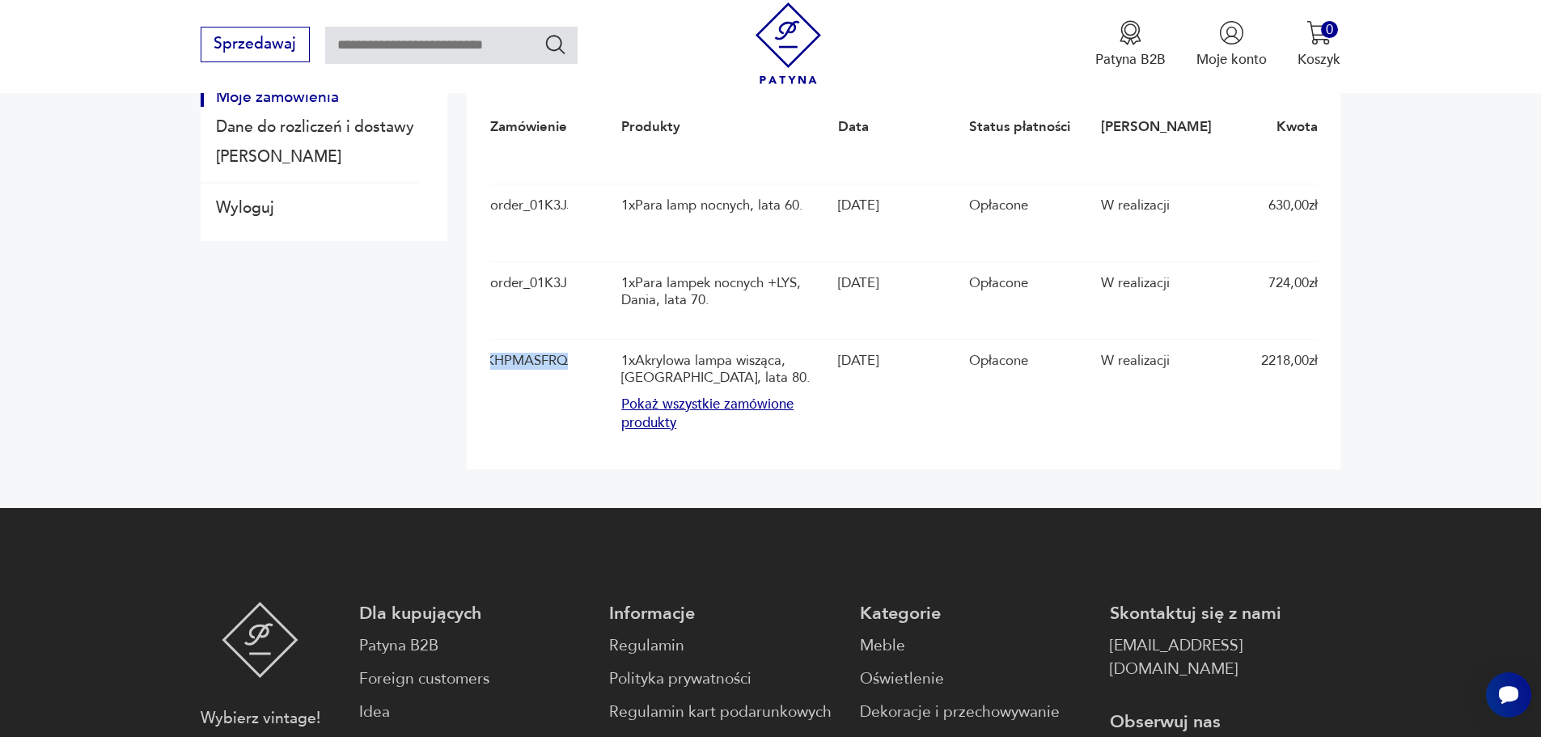
click at [663, 408] on button "Pokaż wszystkie zamówione produkty" at bounding box center [724, 413] width 207 height 37
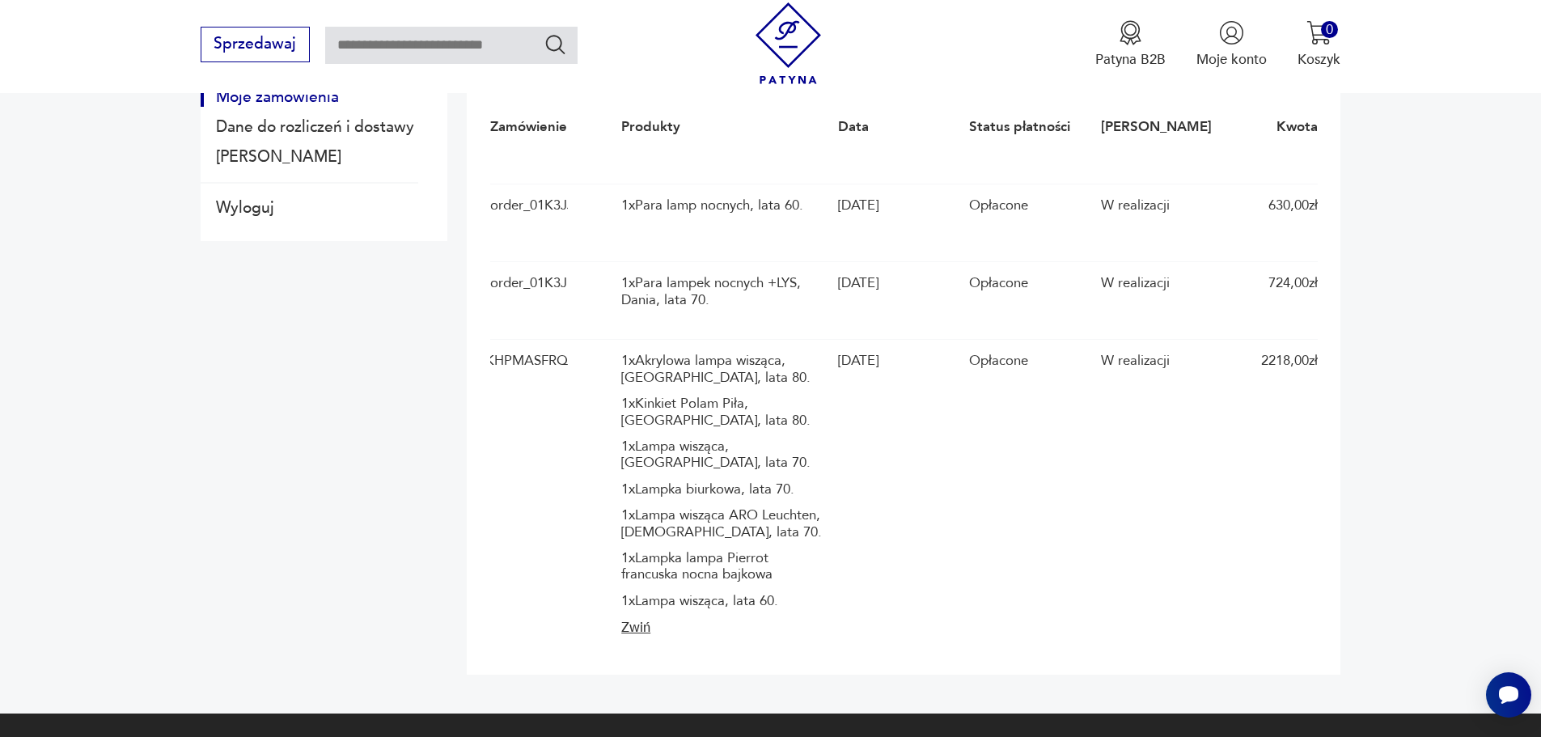
click at [694, 565] on div "1 x Lampka lampa Pierrot francuska nocna bajkowa" at bounding box center [724, 566] width 207 height 33
click at [694, 563] on div "1 x Lampka lampa Pierrot francuska nocna bajkowa" at bounding box center [724, 566] width 207 height 33
drag, startPoint x: 770, startPoint y: 578, endPoint x: 600, endPoint y: 563, distance: 170.5
click at [600, 563] on div "order_01K3GKPADRQB3Z8B9KHPMASFRQ 1 x Akrylowa lampa wisząca, [GEOGRAPHIC_DATA],…" at bounding box center [903, 495] width 827 height 312
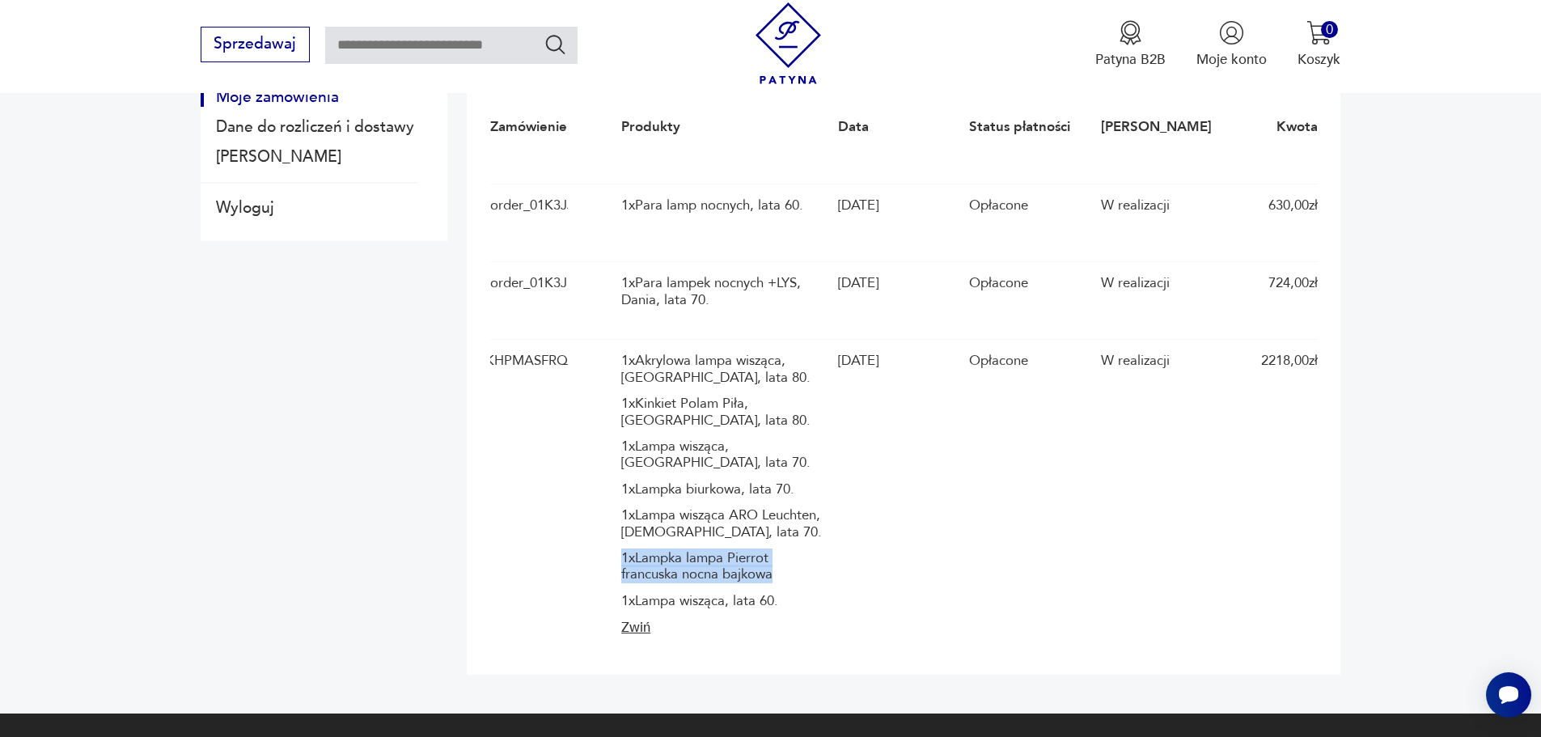
copy div "1 x Lampka lampa Pierrot francuska nocna bajkowa"
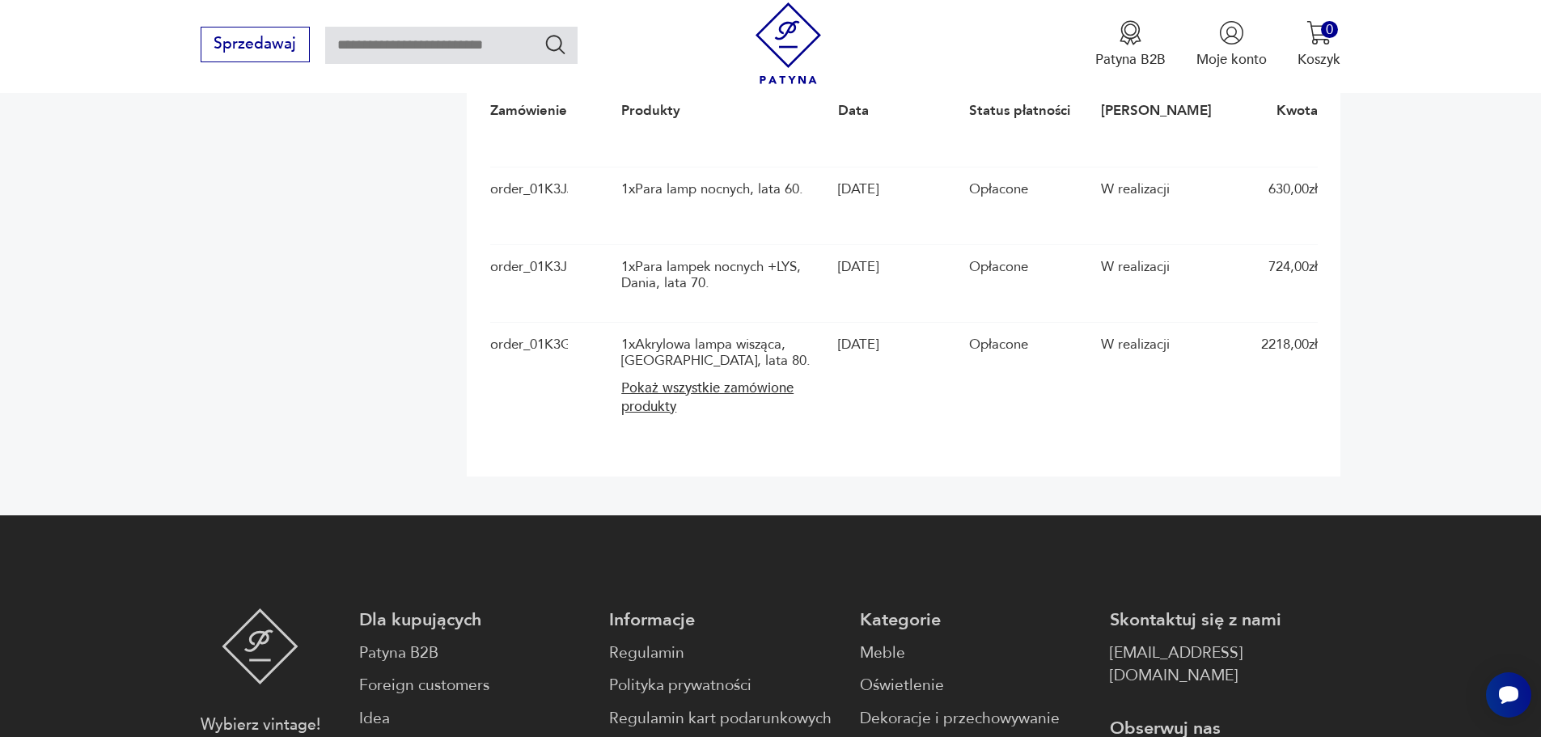
scroll to position [647, 0]
